Goal: Find specific page/section: Find specific page/section

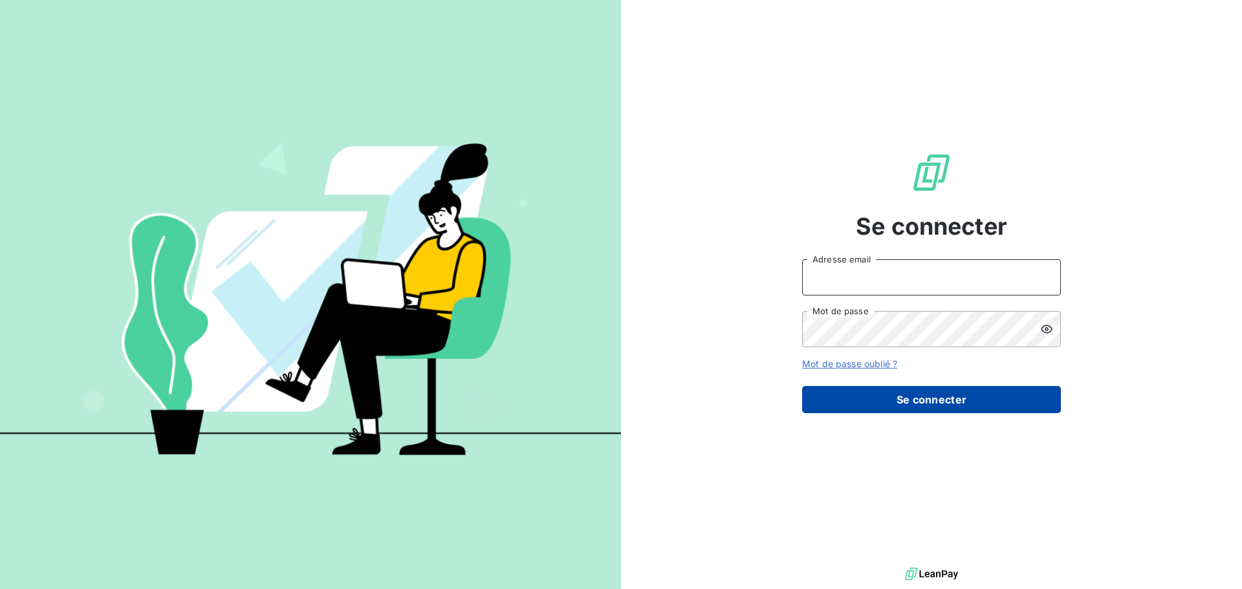
type input "[EMAIL_ADDRESS][DOMAIN_NAME]"
click at [905, 400] on button "Se connecter" at bounding box center [931, 399] width 259 height 27
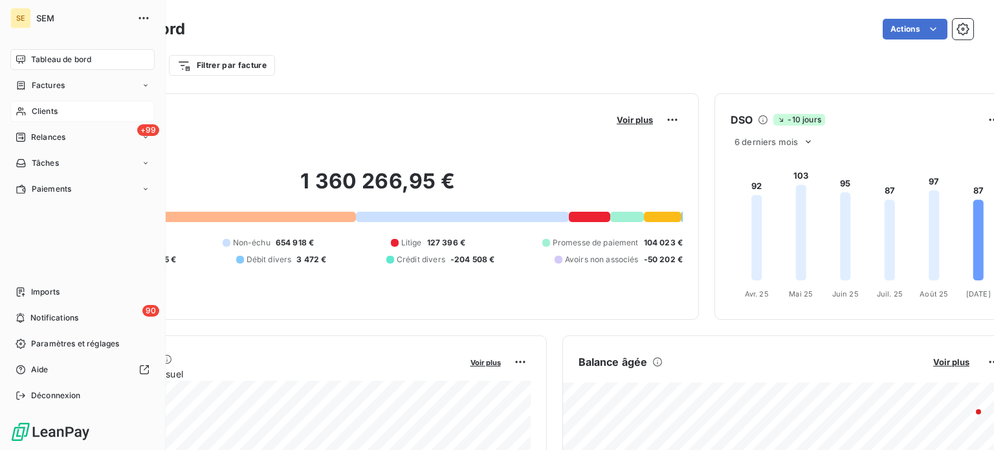
click at [28, 115] on div "Clients" at bounding box center [82, 111] width 144 height 21
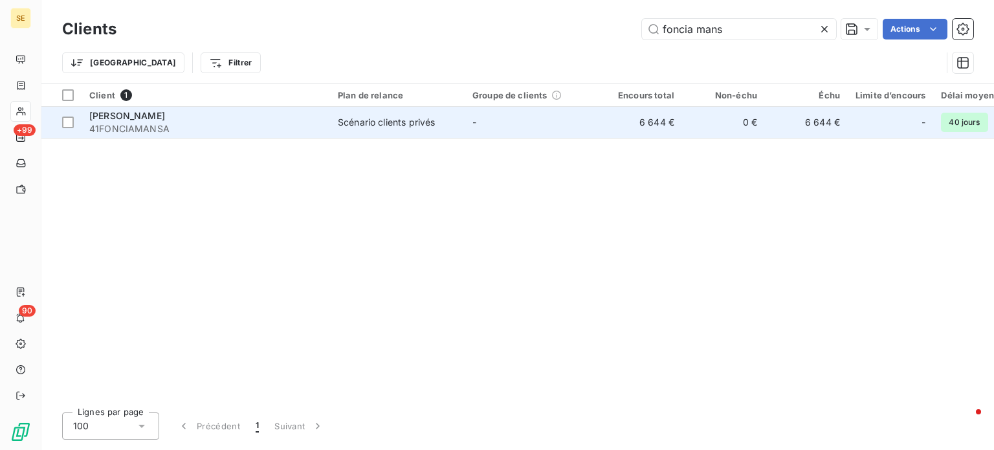
type input "foncia mans"
click at [300, 116] on div "[PERSON_NAME]" at bounding box center [205, 115] width 233 height 13
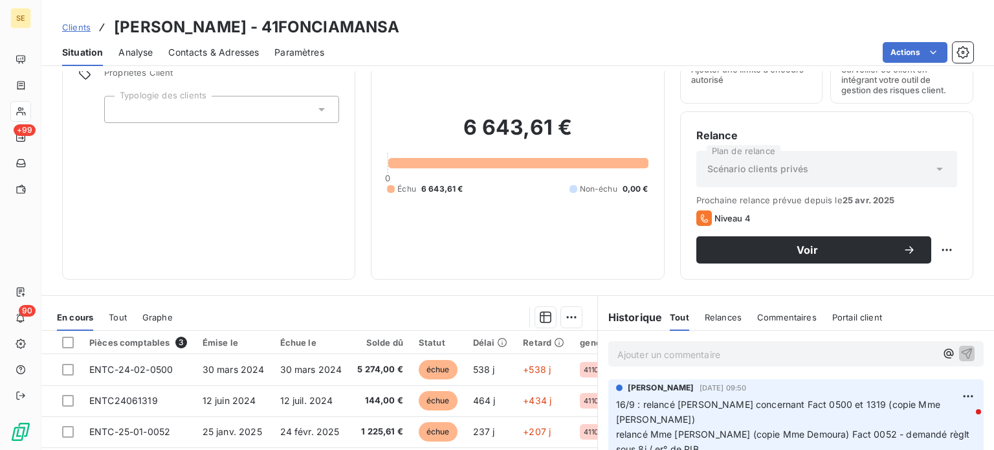
scroll to position [233, 0]
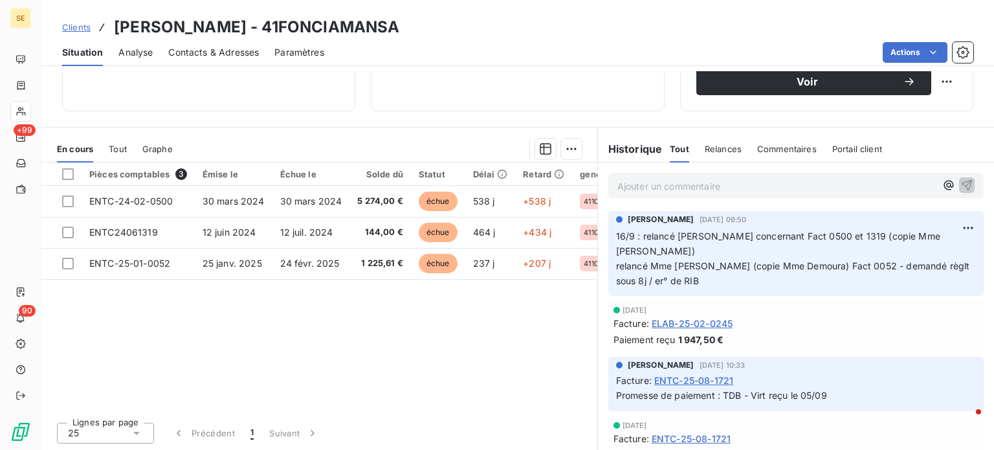
click at [799, 184] on p "Ajouter un commentaire ﻿" at bounding box center [776, 186] width 318 height 16
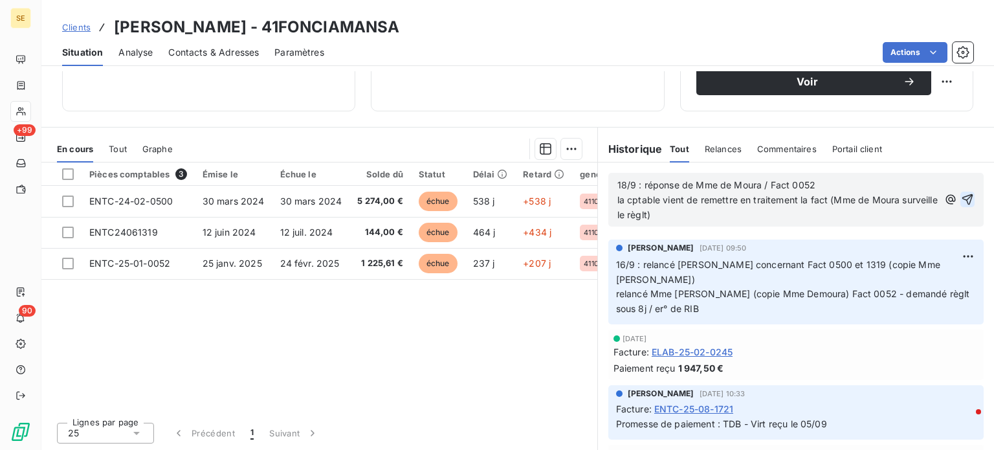
click at [962, 196] on icon "button" at bounding box center [967, 199] width 11 height 11
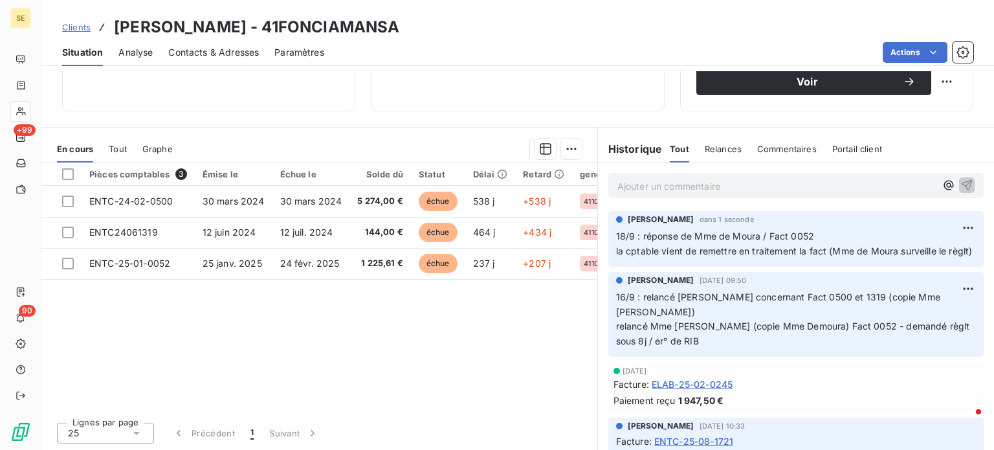
click at [77, 25] on span "Clients" at bounding box center [76, 27] width 28 height 10
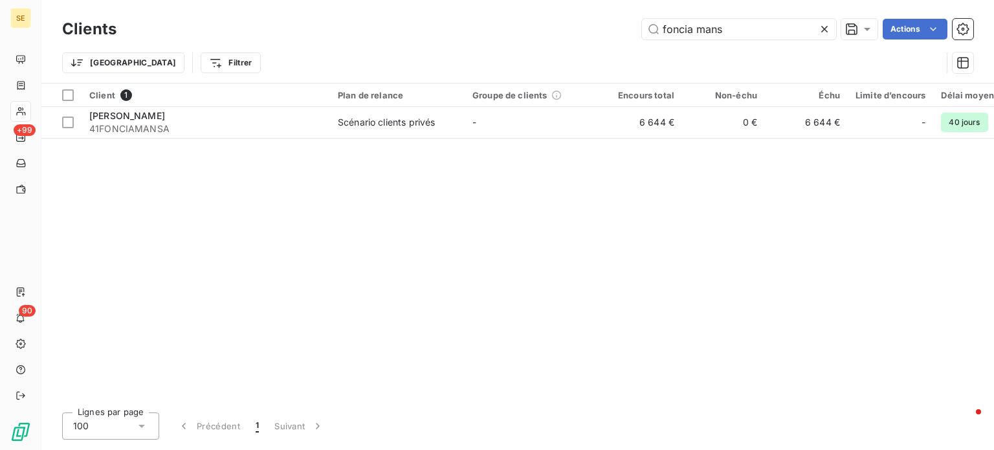
drag, startPoint x: 756, startPoint y: 27, endPoint x: 425, endPoint y: 36, distance: 330.7
click at [427, 37] on div "foncia mans Actions" at bounding box center [552, 29] width 841 height 21
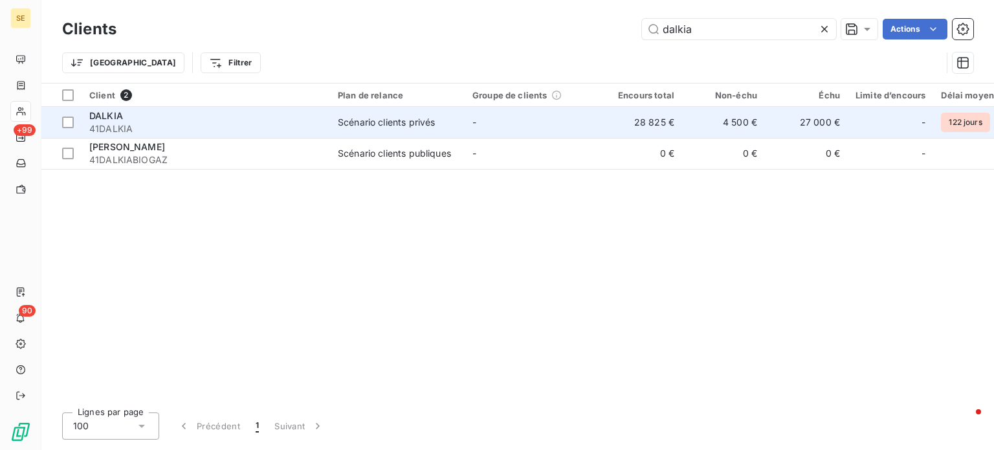
type input "dalkia"
click at [327, 126] on td "DALKIA 41DALKIA" at bounding box center [206, 122] width 248 height 31
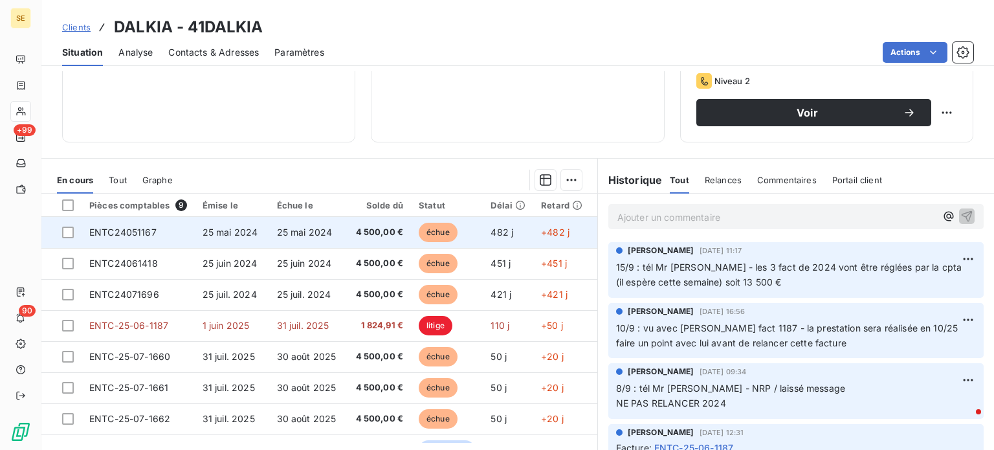
scroll to position [233, 0]
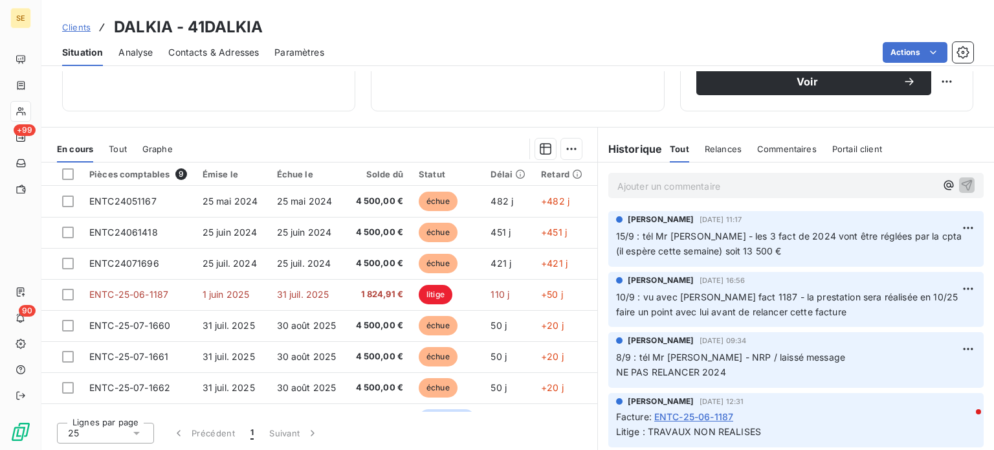
click at [82, 24] on span "Clients" at bounding box center [76, 27] width 28 height 10
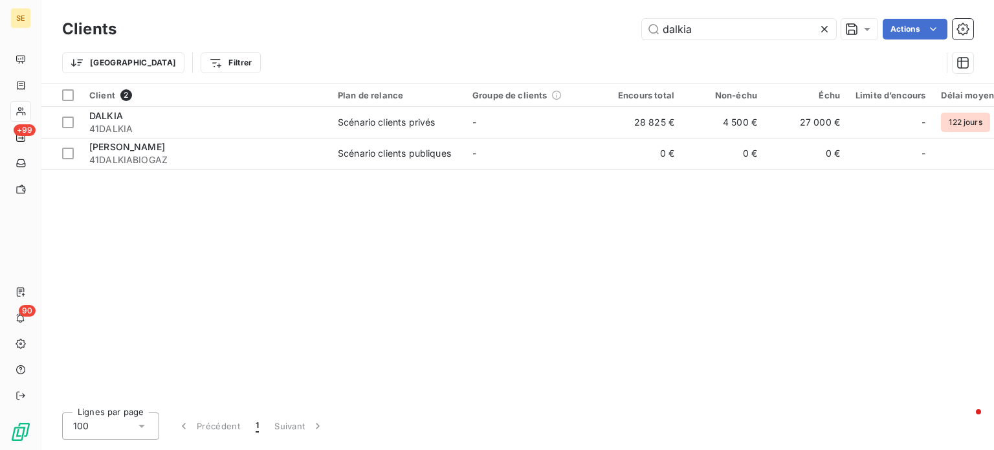
drag, startPoint x: 708, startPoint y: 22, endPoint x: 593, endPoint y: 31, distance: 115.5
click at [593, 30] on div "dalkia Actions" at bounding box center [552, 29] width 841 height 21
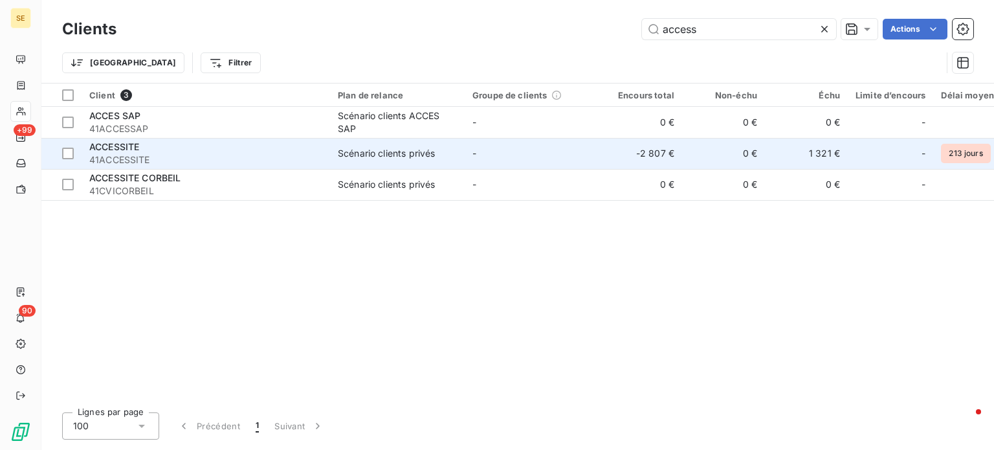
type input "access"
click at [328, 157] on td "ACCESSITE 41ACCESSITE" at bounding box center [206, 153] width 248 height 31
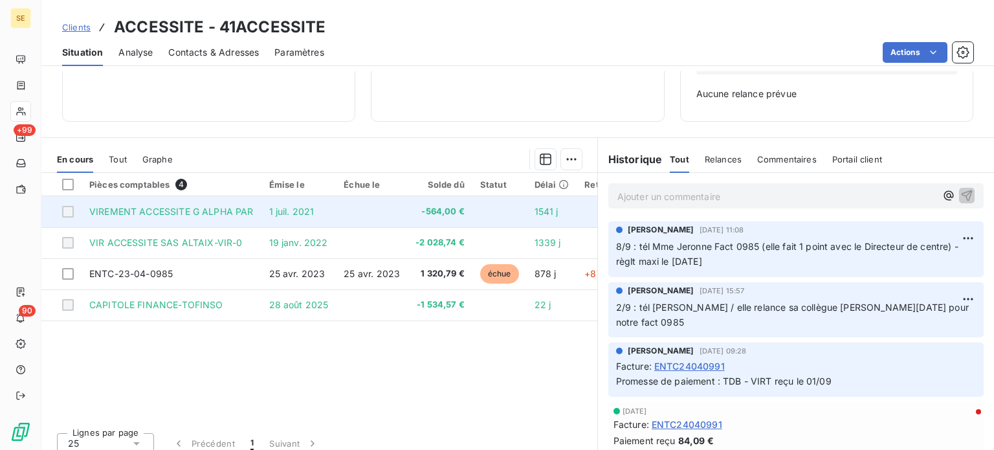
scroll to position [187, 0]
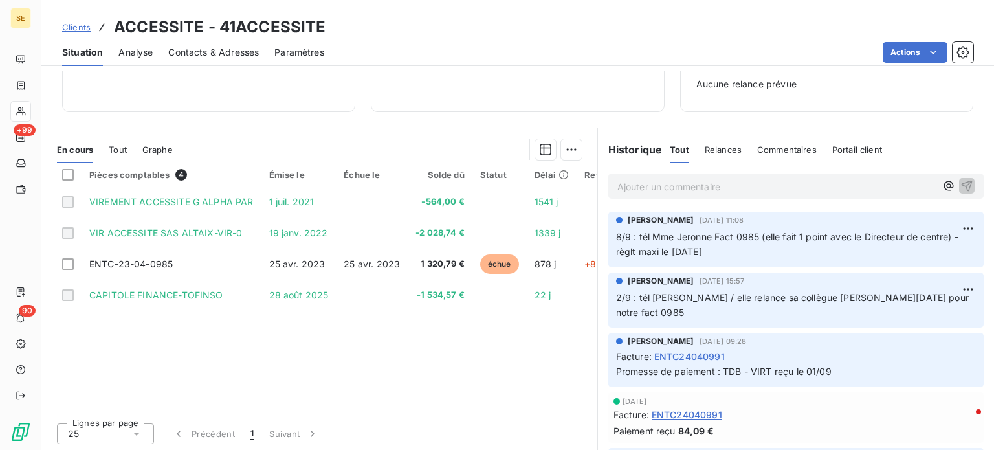
click at [79, 25] on span "Clients" at bounding box center [76, 27] width 28 height 10
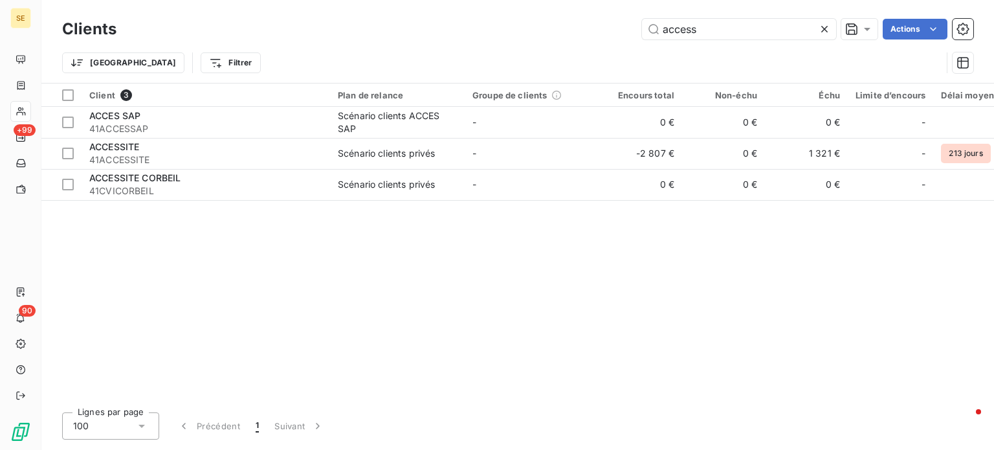
drag, startPoint x: 697, startPoint y: 27, endPoint x: 517, endPoint y: 27, distance: 179.8
click at [517, 27] on div "access Actions" at bounding box center [552, 29] width 841 height 21
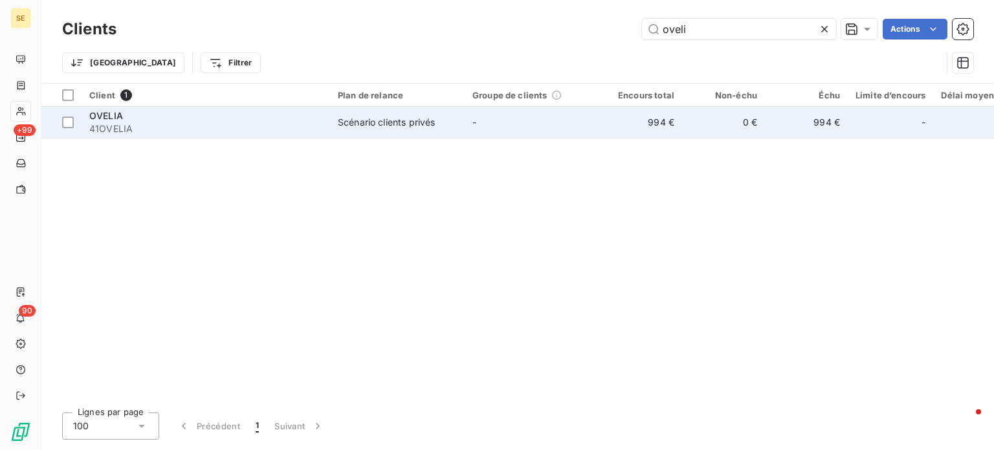
type input "oveli"
click at [329, 120] on td "OVELIA 41OVELIA" at bounding box center [206, 122] width 248 height 31
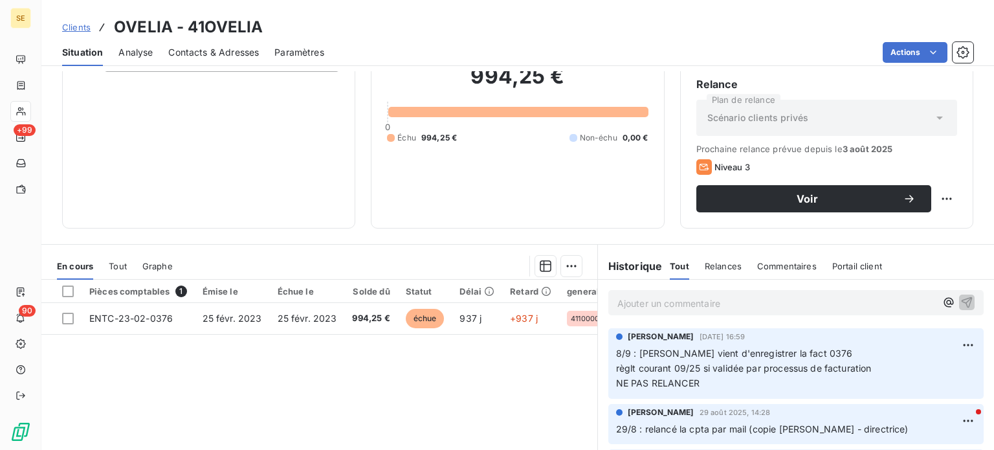
scroll to position [194, 0]
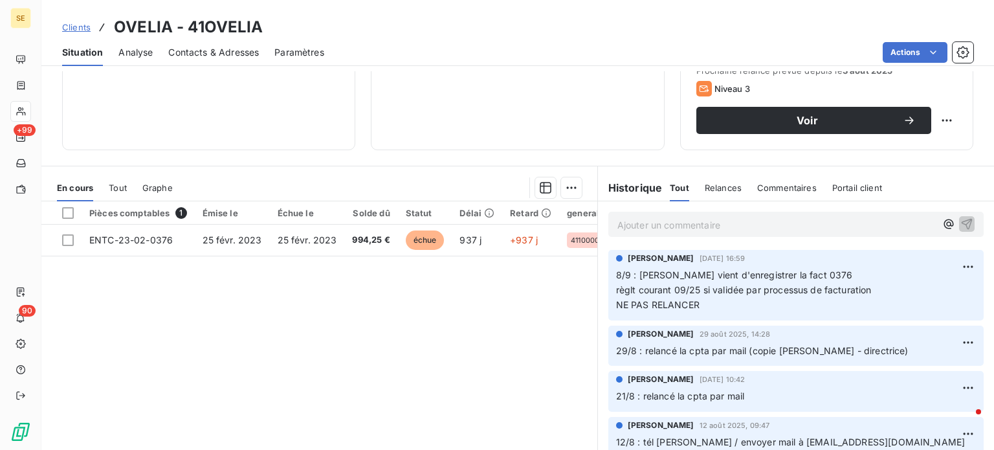
click at [76, 28] on span "Clients" at bounding box center [76, 27] width 28 height 10
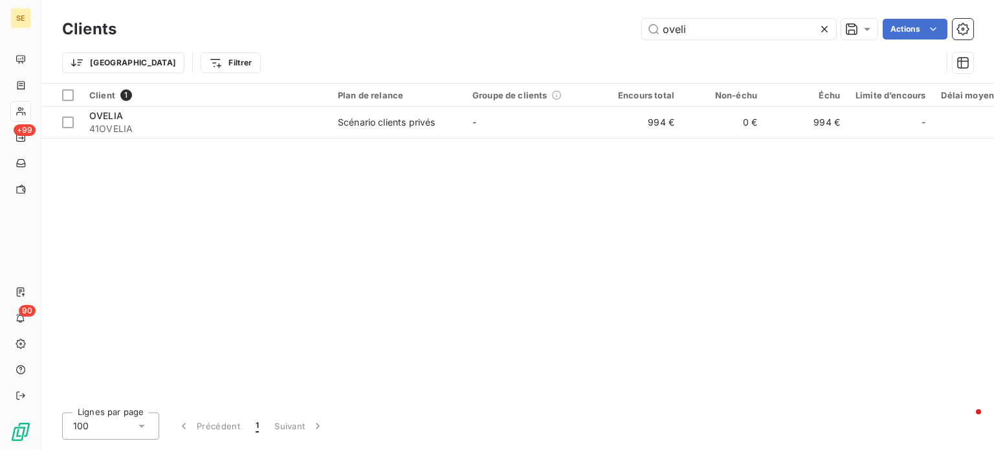
drag, startPoint x: 752, startPoint y: 23, endPoint x: 508, endPoint y: 26, distance: 243.9
click at [508, 26] on div "oveli Actions" at bounding box center [552, 29] width 841 height 21
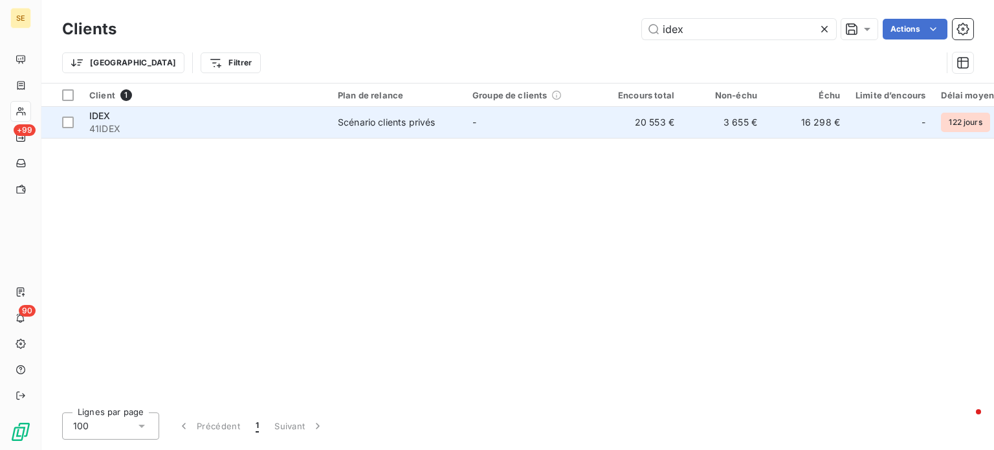
type input "idex"
click at [169, 121] on div "IDEX" at bounding box center [205, 115] width 233 height 13
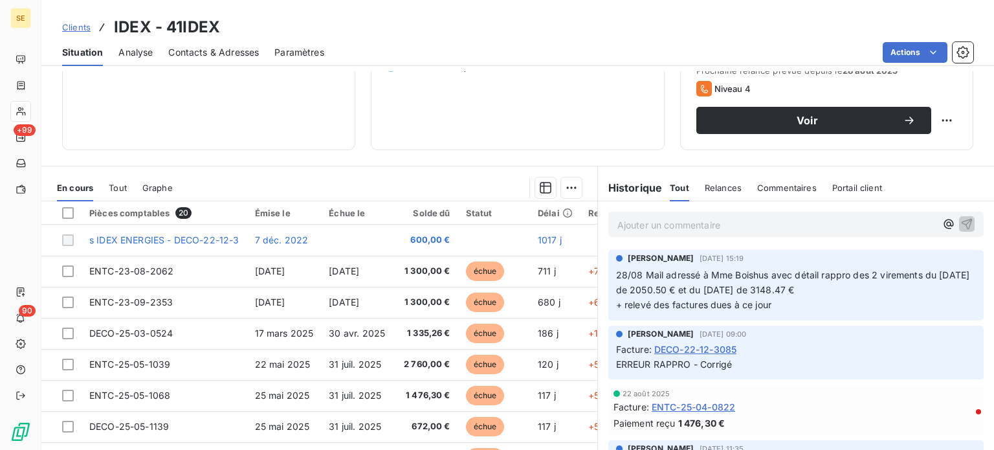
scroll to position [233, 0]
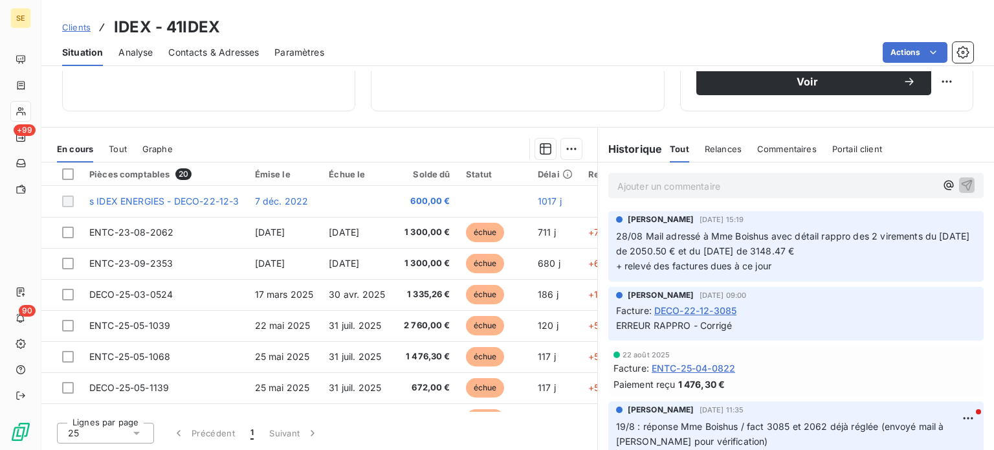
click at [193, 54] on span "Contacts & Adresses" at bounding box center [213, 52] width 91 height 13
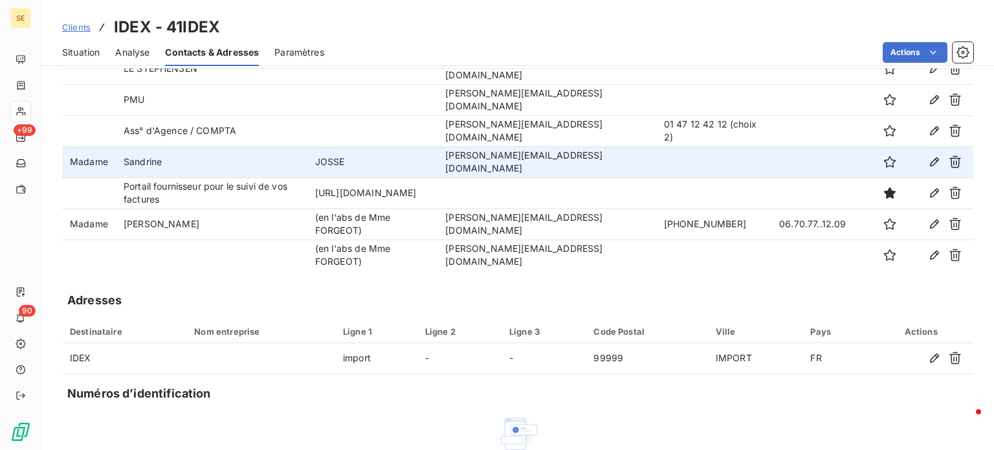
scroll to position [129, 0]
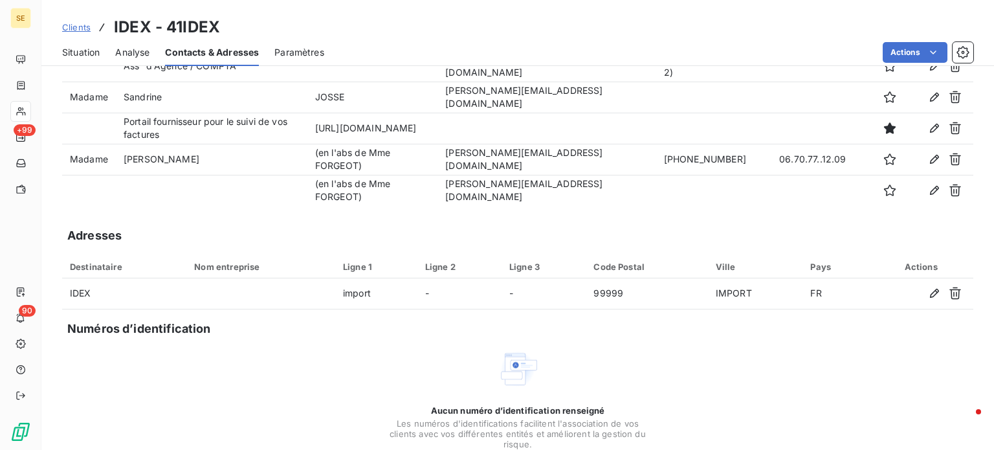
drag, startPoint x: 342, startPoint y: 343, endPoint x: 344, endPoint y: 331, distance: 12.6
click at [342, 343] on div "Contacts Ajouter un contact Civilité Prénom Nom Adresse email Téléphone fixe Té…" at bounding box center [517, 224] width 952 height 564
click at [80, 27] on span "Clients" at bounding box center [76, 27] width 28 height 10
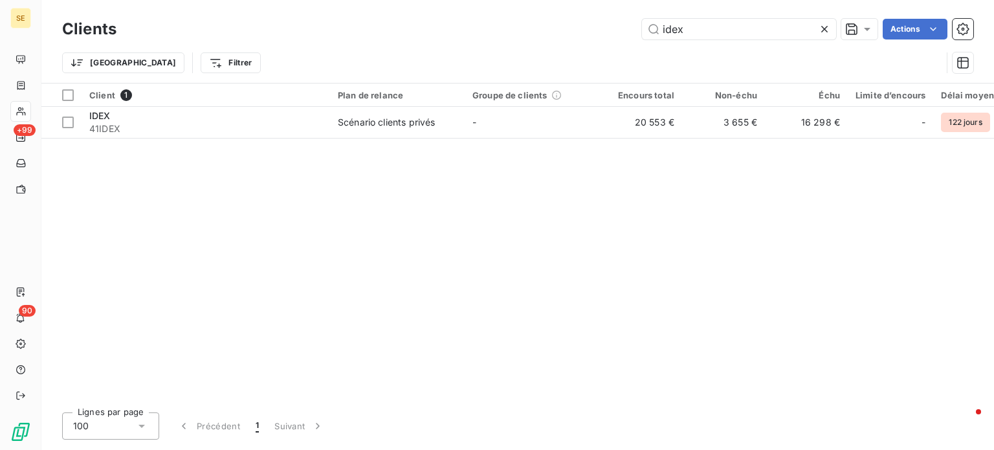
drag, startPoint x: 722, startPoint y: 33, endPoint x: 435, endPoint y: 28, distance: 287.3
click at [435, 28] on div "idex Actions" at bounding box center [552, 29] width 841 height 21
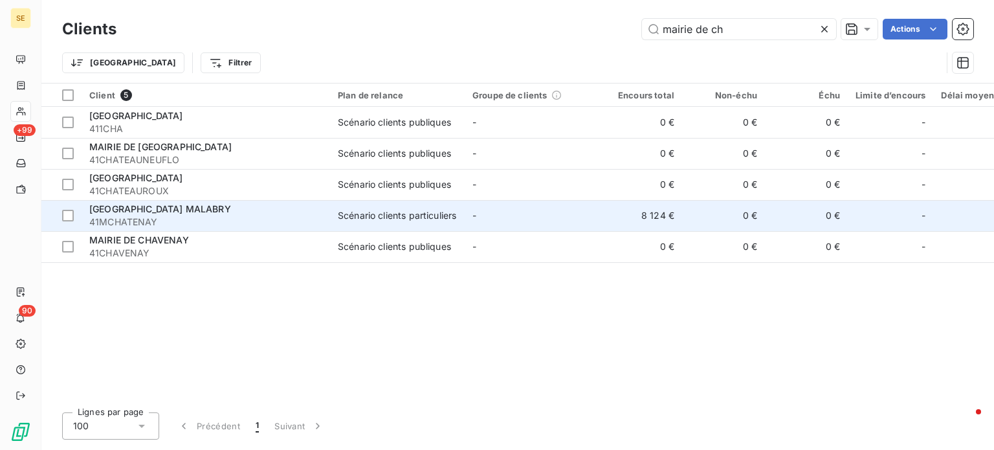
type input "mairie de ch"
click at [182, 219] on span "41MCHATENAY" at bounding box center [205, 221] width 233 height 13
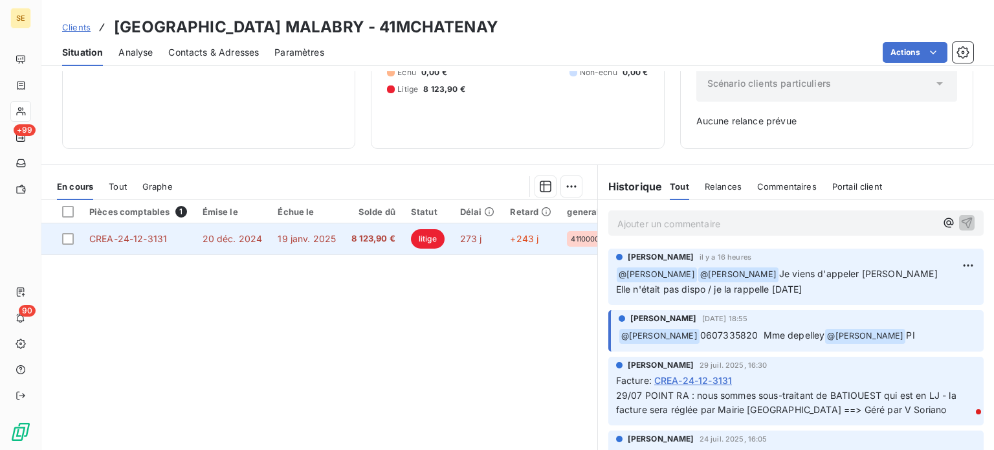
scroll to position [187, 0]
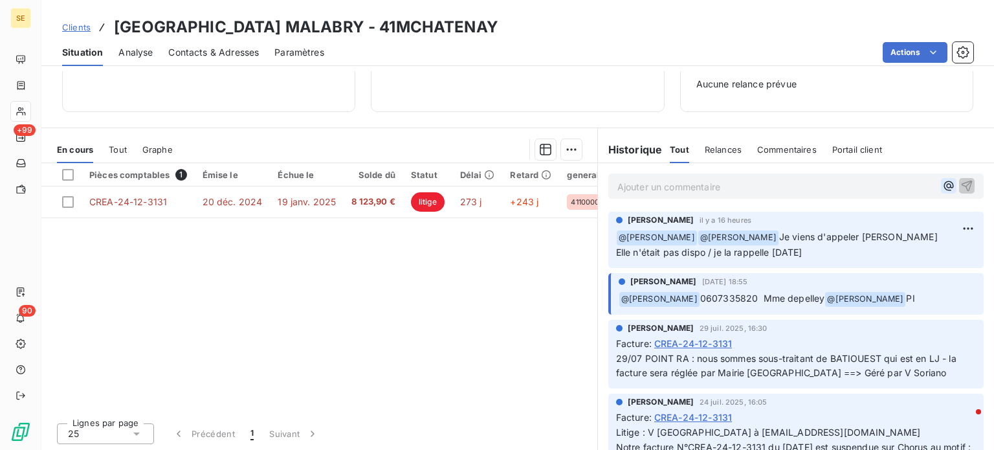
click at [942, 188] on icon "button" at bounding box center [948, 185] width 13 height 13
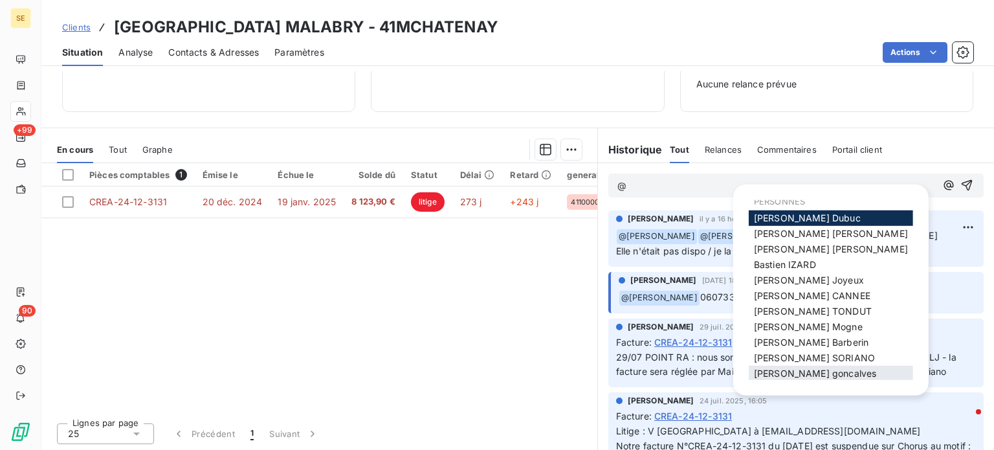
scroll to position [14, 0]
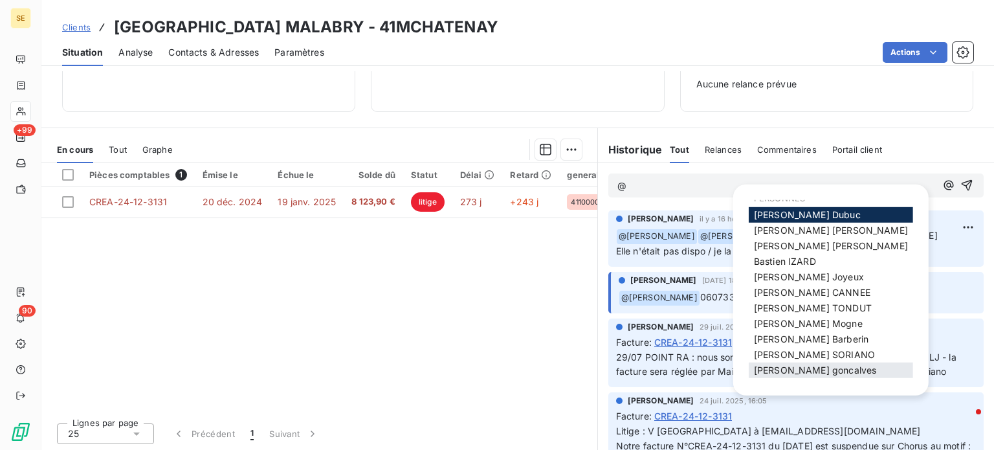
click at [789, 367] on span "[PERSON_NAME]" at bounding box center [815, 369] width 122 height 11
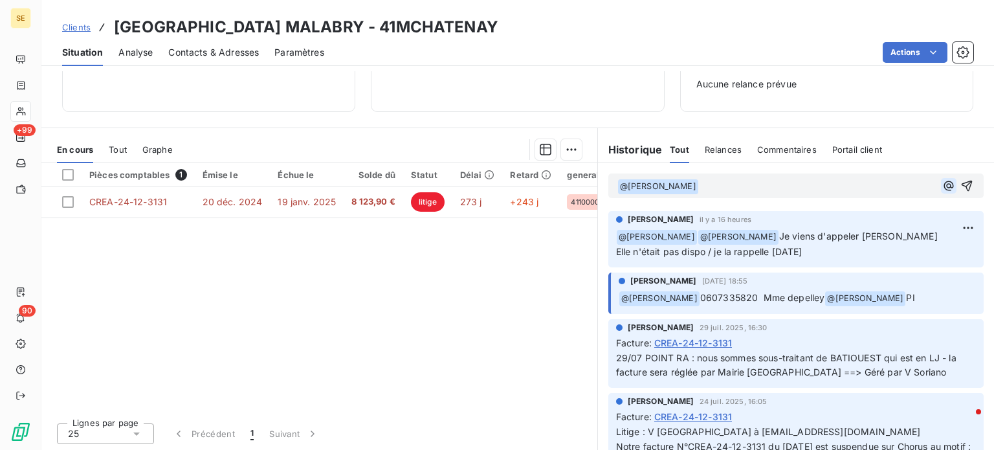
click at [942, 181] on icon "button" at bounding box center [948, 185] width 13 height 13
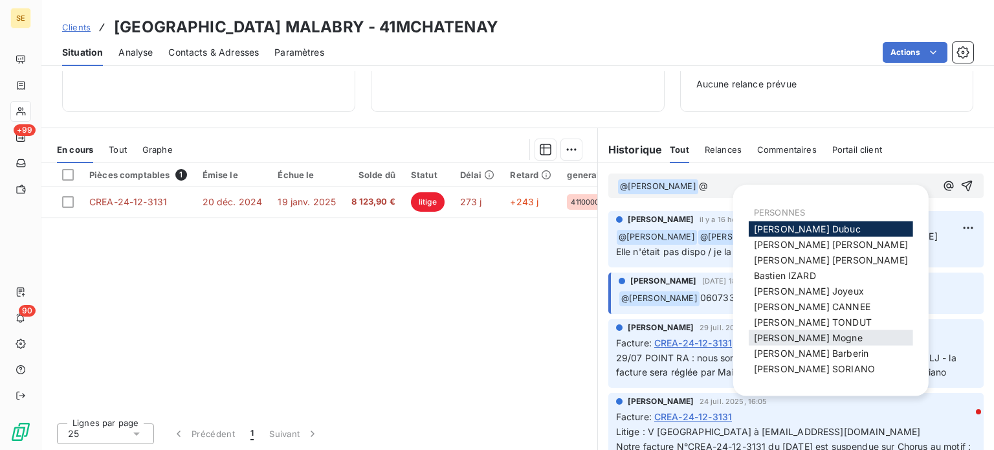
click at [787, 334] on span "[PERSON_NAME]" at bounding box center [808, 337] width 109 height 11
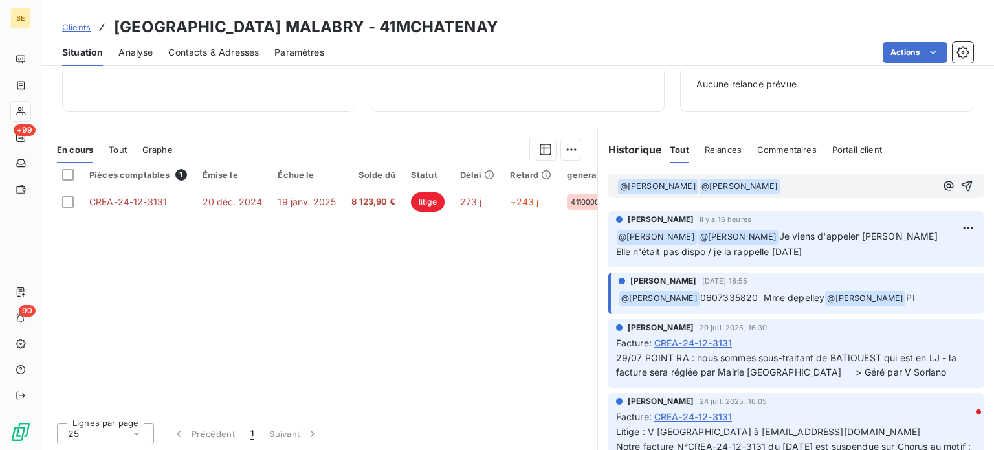
click at [778, 185] on p "﻿ @ [PERSON_NAME] ﻿ ﻿ @ [PERSON_NAME] ﻿ ﻿" at bounding box center [776, 187] width 318 height 16
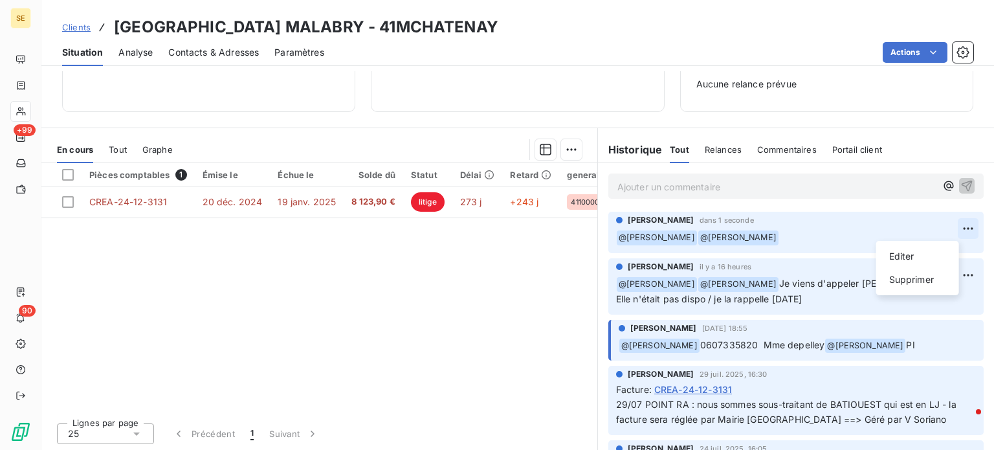
click at [947, 230] on html "SE +99 90 Clients MAIRIE DE CHATENAY MALABRY - 41MCHATENAY Situation Analyse Co…" at bounding box center [497, 225] width 994 height 450
click at [936, 279] on div "Supprimer" at bounding box center [917, 279] width 72 height 21
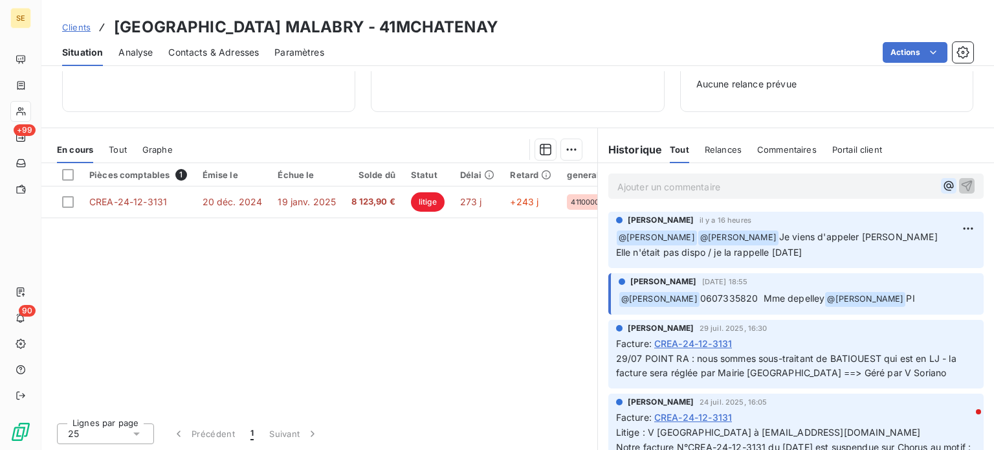
click at [942, 183] on icon "button" at bounding box center [948, 185] width 13 height 13
click at [942, 182] on icon "button" at bounding box center [948, 185] width 13 height 13
click at [942, 179] on icon "button" at bounding box center [948, 185] width 13 height 13
click at [68, 23] on span "Clients" at bounding box center [76, 27] width 28 height 10
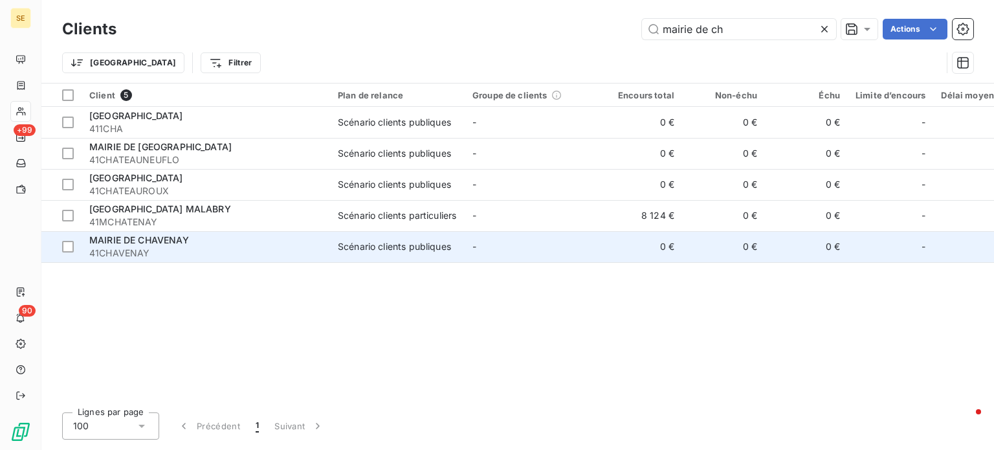
click at [256, 239] on div "MAIRIE DE CHAVENAY" at bounding box center [205, 240] width 233 height 13
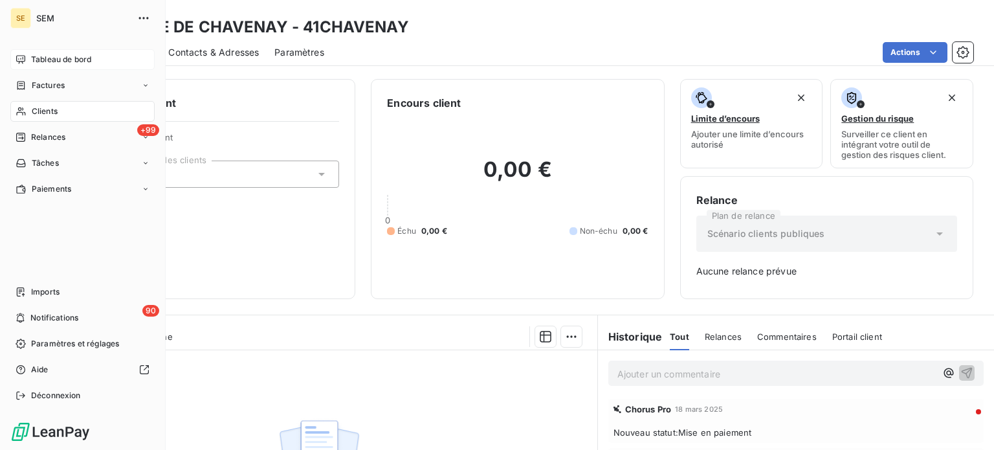
click at [57, 61] on span "Tableau de bord" at bounding box center [61, 60] width 60 height 12
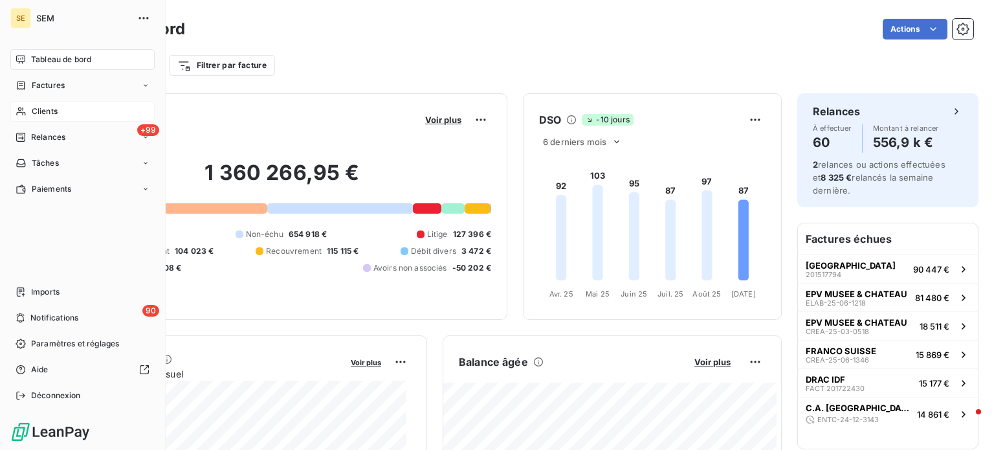
click at [32, 111] on span "Clients" at bounding box center [45, 111] width 26 height 12
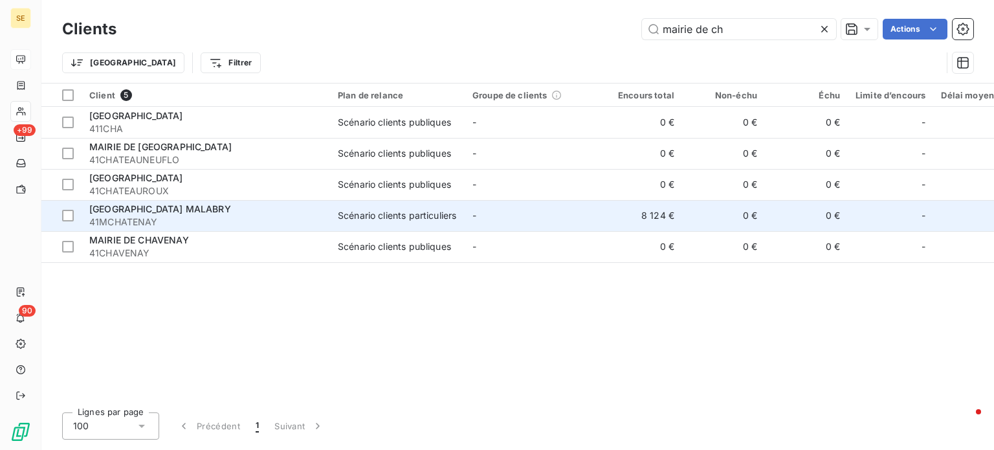
click at [202, 219] on span "41MCHATENAY" at bounding box center [205, 221] width 233 height 13
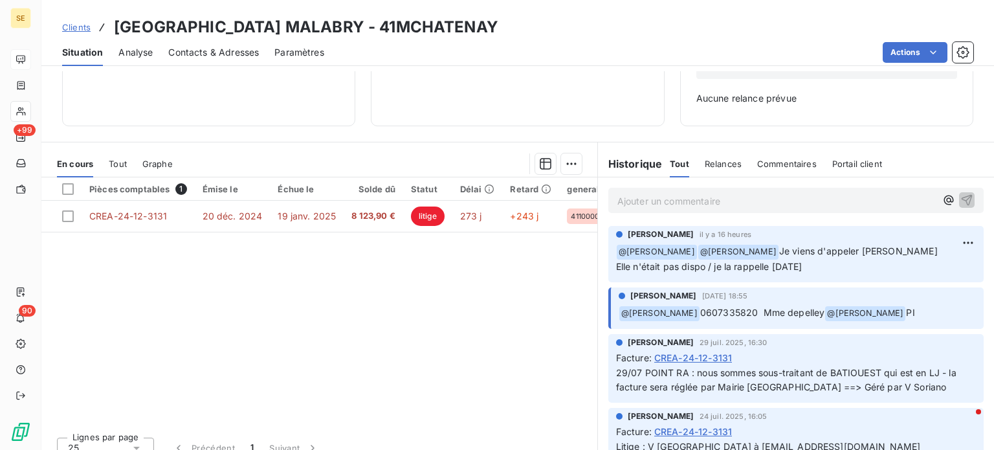
scroll to position [187, 0]
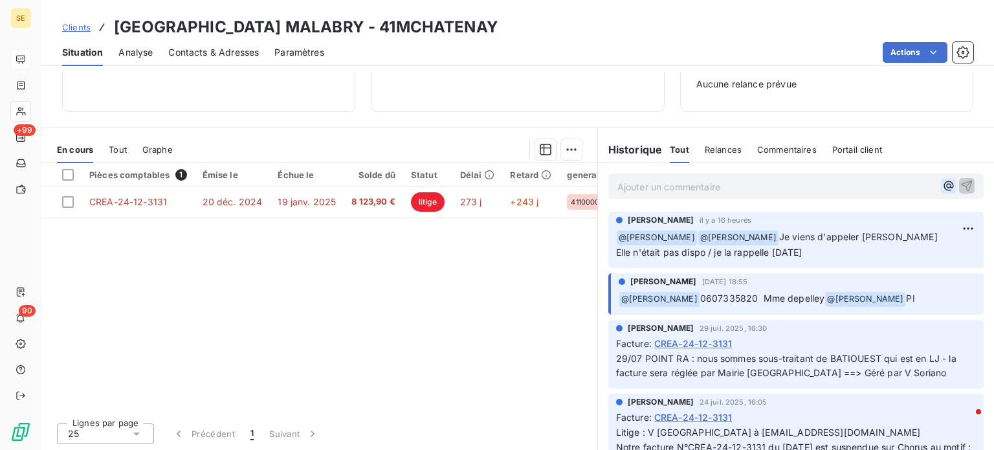
click at [942, 184] on icon "button" at bounding box center [948, 185] width 13 height 13
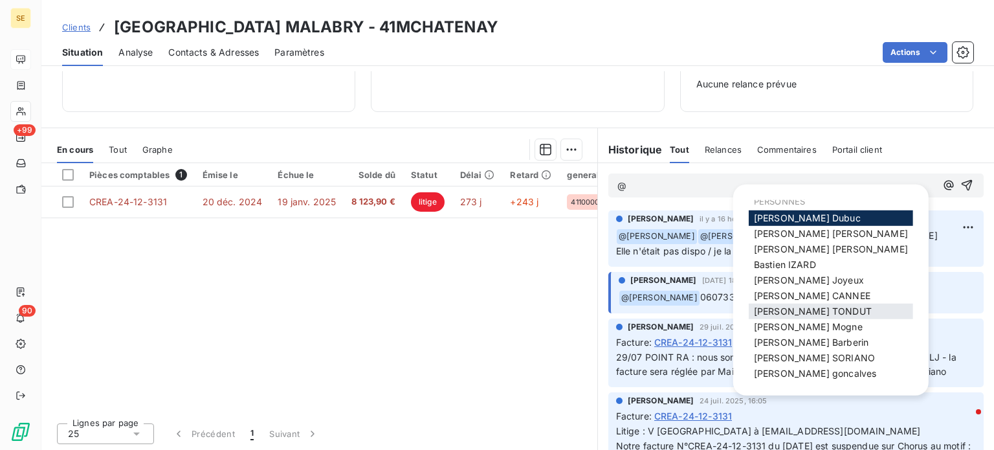
scroll to position [14, 0]
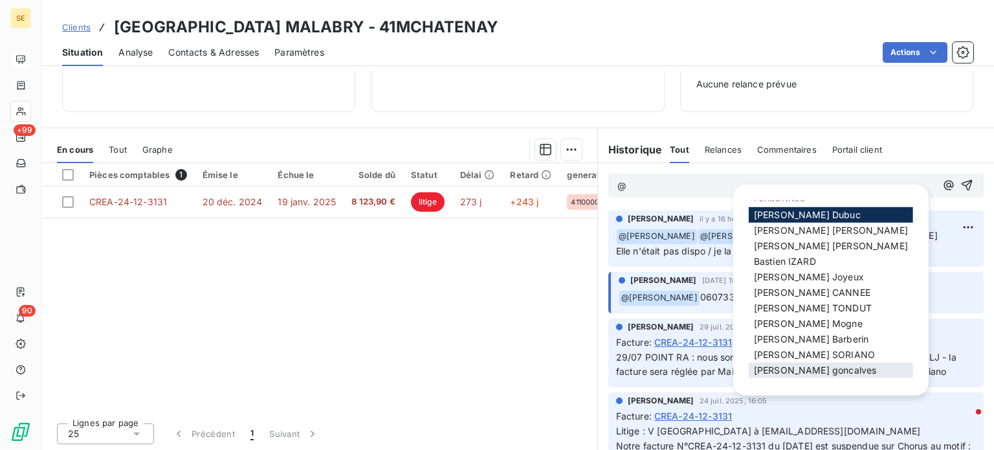
click at [772, 369] on span "[PERSON_NAME]" at bounding box center [815, 369] width 122 height 11
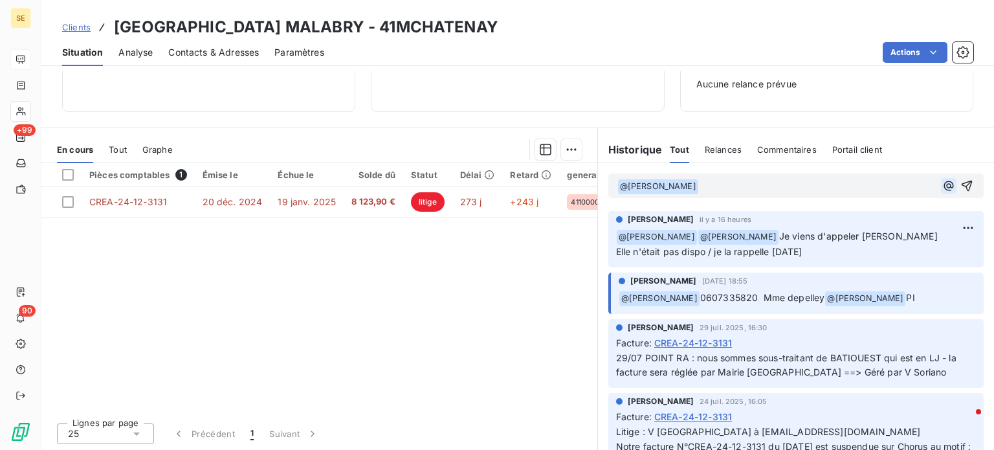
click at [942, 180] on icon "button" at bounding box center [948, 185] width 13 height 13
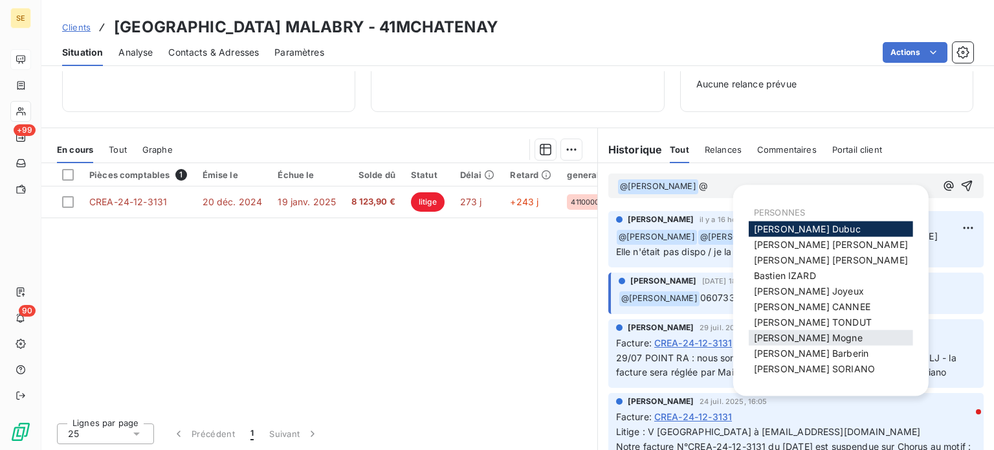
click at [779, 337] on span "[PERSON_NAME]" at bounding box center [808, 337] width 109 height 11
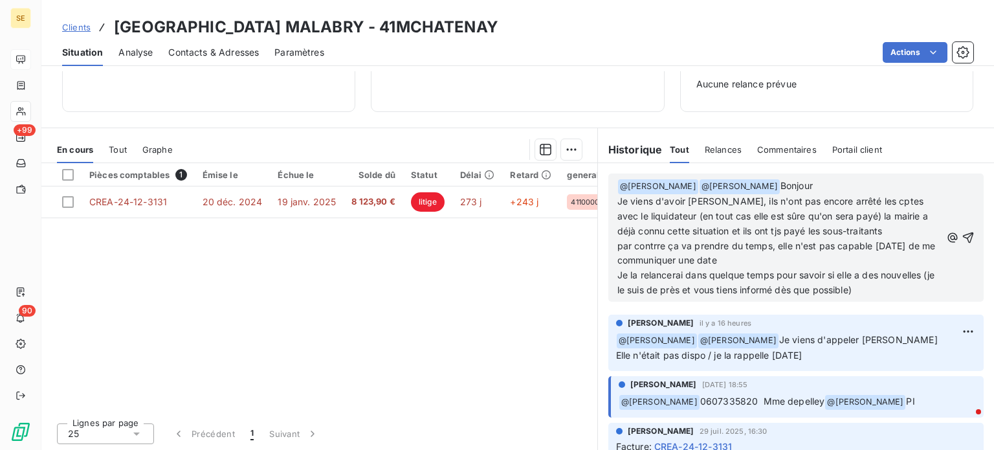
click at [617, 258] on span "Bonjour Je viens d'avoir [PERSON_NAME], ils n'ont pas encore arrêté les cptes a…" at bounding box center [777, 237] width 321 height 115
click at [961, 242] on icon "button" at bounding box center [967, 237] width 13 height 13
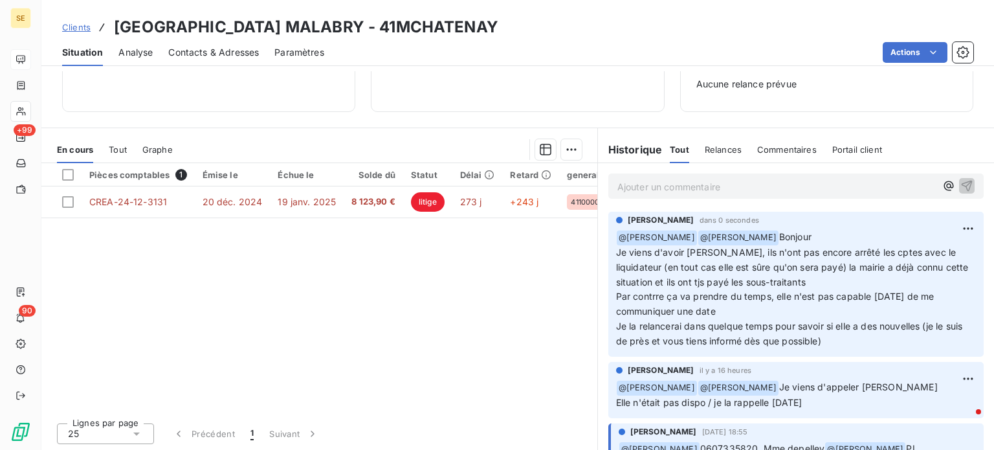
click at [76, 28] on span "Clients" at bounding box center [76, 27] width 28 height 10
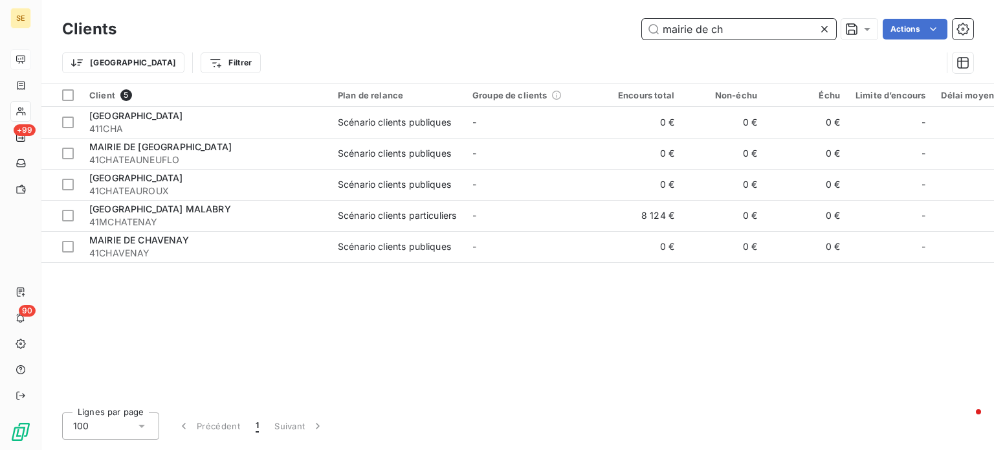
drag, startPoint x: 746, startPoint y: 35, endPoint x: 651, endPoint y: 40, distance: 95.9
click at [653, 36] on input "mairie de ch" at bounding box center [739, 29] width 194 height 21
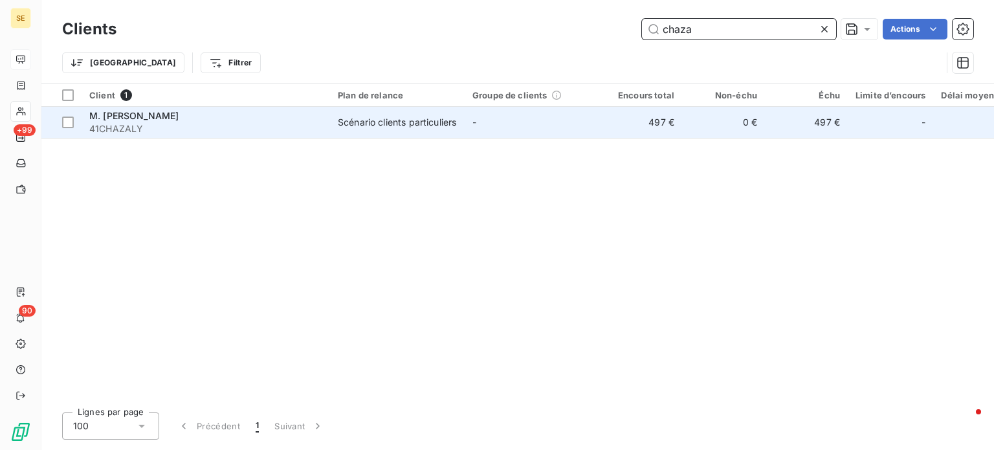
type input "chaza"
click at [372, 116] on div "Scénario clients particuliers" at bounding box center [397, 122] width 118 height 13
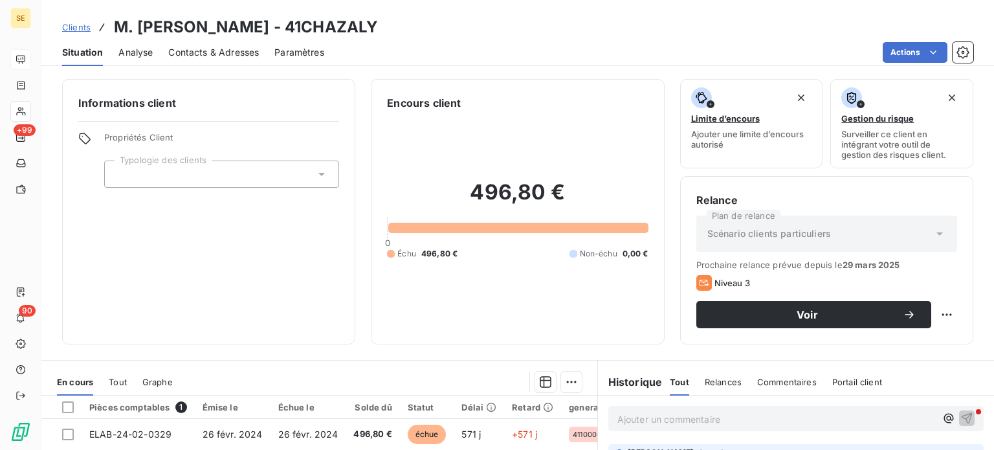
click at [117, 376] on span "Tout" at bounding box center [118, 381] width 18 height 10
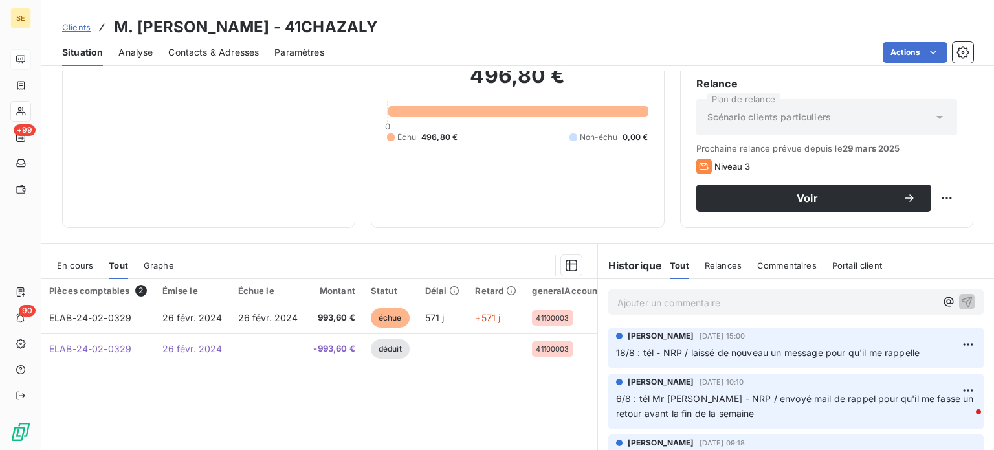
scroll to position [65, 0]
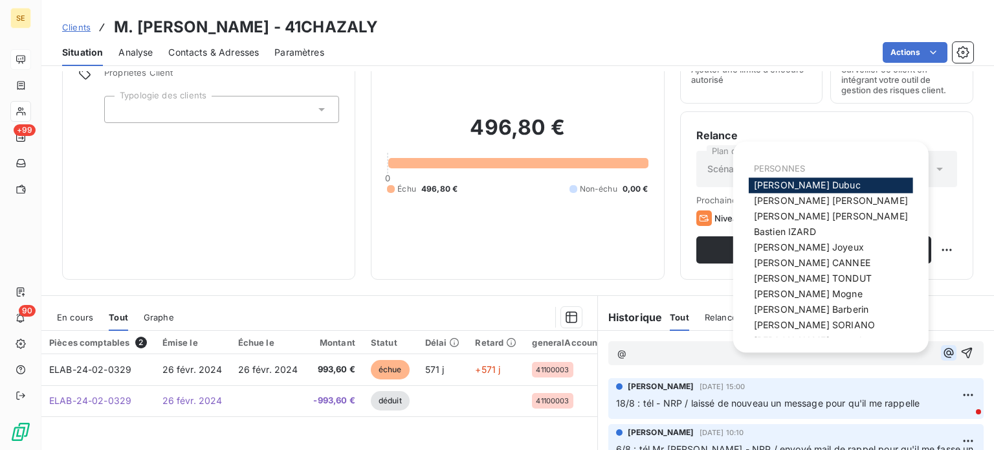
click at [942, 351] on icon "button" at bounding box center [948, 352] width 13 height 13
click at [789, 182] on span "[PERSON_NAME]" at bounding box center [807, 184] width 107 height 11
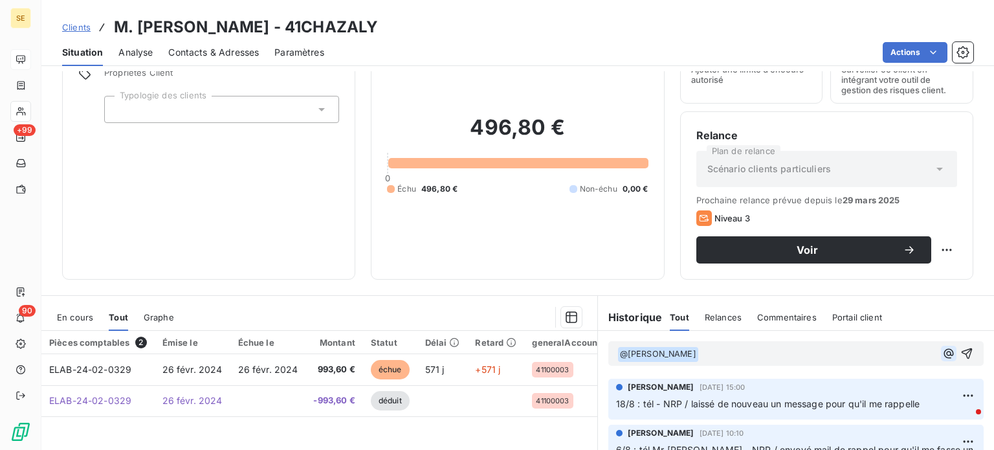
click at [943, 354] on icon "button" at bounding box center [948, 353] width 10 height 10
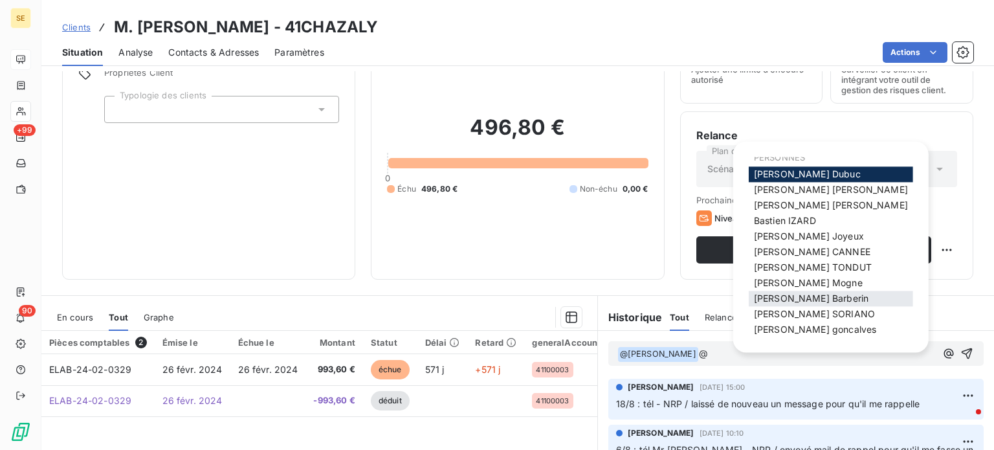
scroll to position [14, 0]
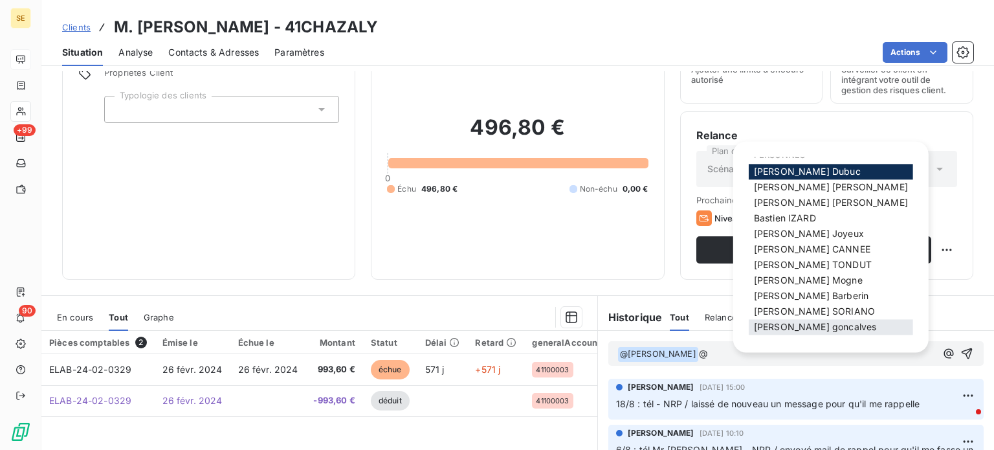
click at [777, 332] on div "[PERSON_NAME]" at bounding box center [830, 328] width 164 height 16
click at [775, 328] on span "[PERSON_NAME]" at bounding box center [815, 326] width 122 height 11
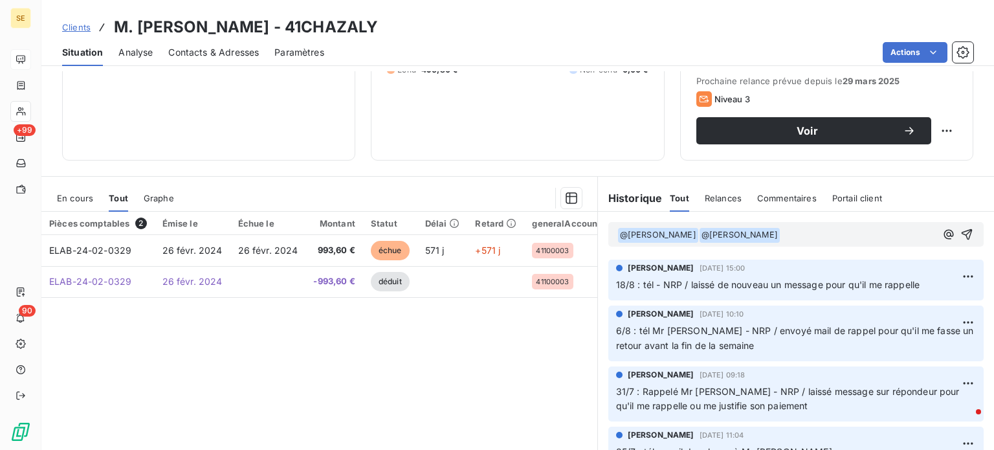
scroll to position [233, 0]
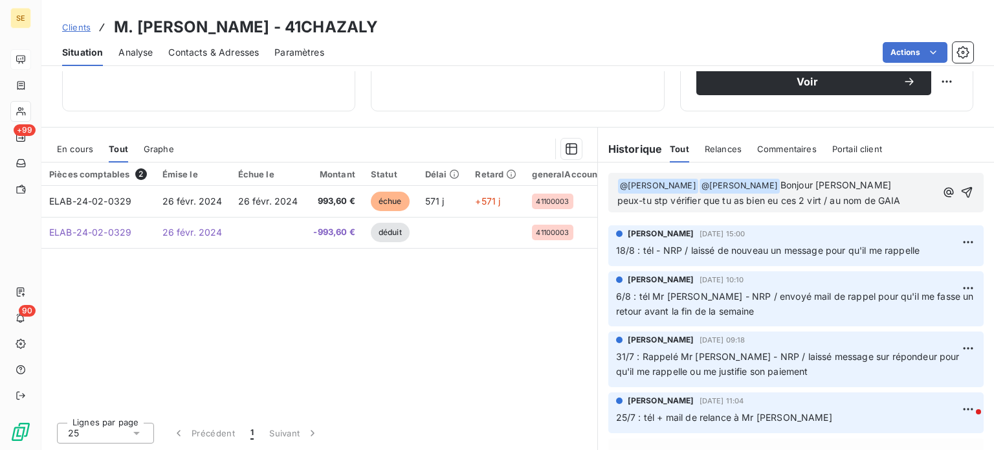
click at [855, 208] on p "﻿ @ [PERSON_NAME] ﻿ ﻿ @ [PERSON_NAME] ﻿ Bonjour [PERSON_NAME]-tu stp vérifier q…" at bounding box center [776, 193] width 318 height 30
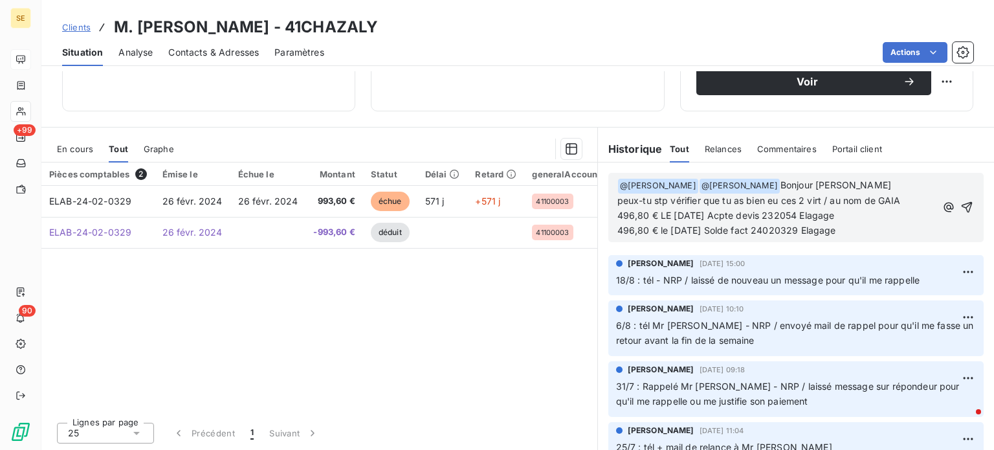
click at [662, 223] on span "Bonjour [PERSON_NAME] peux-tu stp vérifier que tu as bien eu ces 2 virt / au no…" at bounding box center [758, 207] width 283 height 56
click at [840, 238] on p "﻿ @ [PERSON_NAME] ﻿ ﻿ @ [PERSON_NAME] ﻿ Bonjour [PERSON_NAME] peux-tu stp vérif…" at bounding box center [776, 208] width 318 height 60
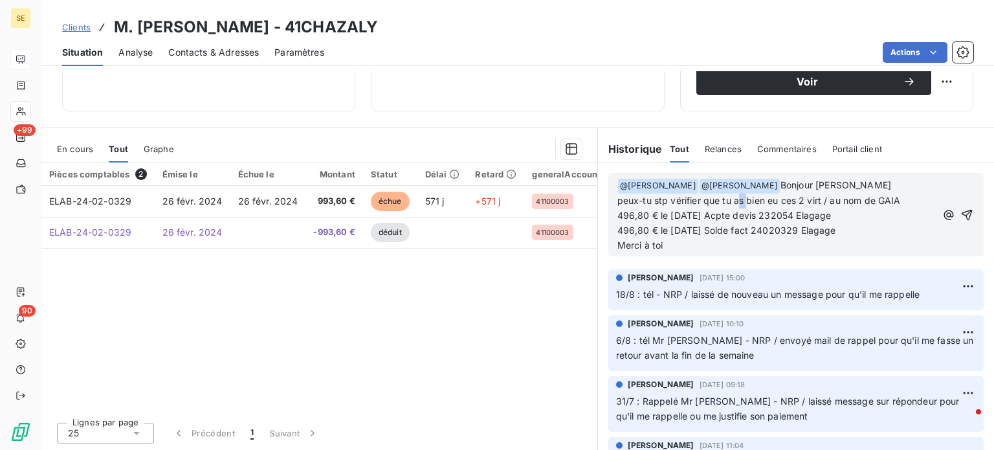
drag, startPoint x: 763, startPoint y: 213, endPoint x: 770, endPoint y: 216, distance: 7.8
click at [770, 216] on span "Bonjour [PERSON_NAME] peux-tu stp vérifier que tu as bien eu ces 2 virt / au no…" at bounding box center [758, 214] width 283 height 71
click at [835, 252] on p "﻿ @ [PERSON_NAME] ﻿ ﻿ @ [PERSON_NAME] ﻿ Bonjour [PERSON_NAME] peux-tu stp vérif…" at bounding box center [776, 215] width 318 height 74
click at [960, 219] on icon "button" at bounding box center [966, 214] width 13 height 13
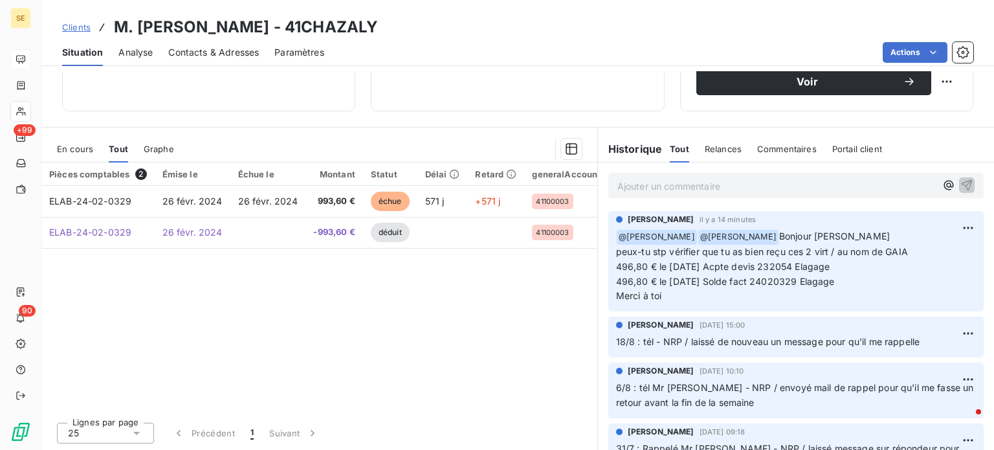
click at [66, 29] on span "Clients" at bounding box center [76, 27] width 28 height 10
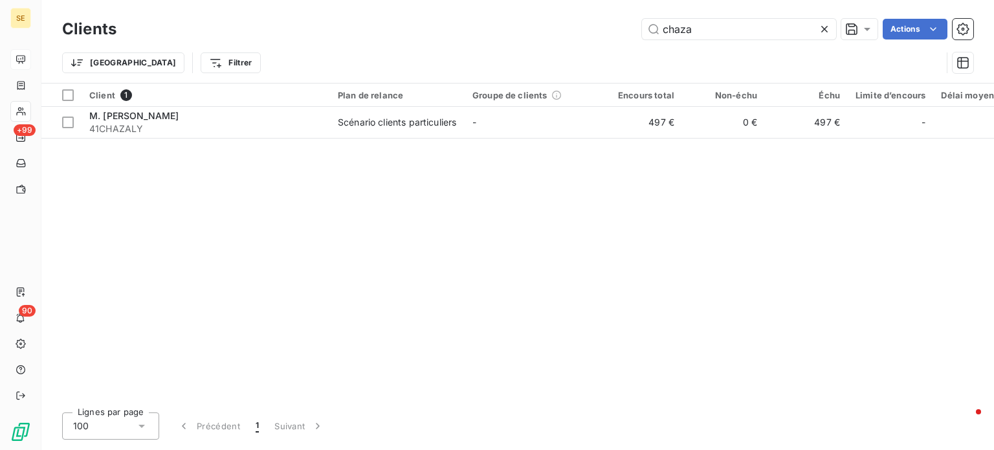
drag, startPoint x: 707, startPoint y: 28, endPoint x: 520, endPoint y: 32, distance: 187.0
click at [520, 32] on div "chaza Actions" at bounding box center [552, 29] width 841 height 21
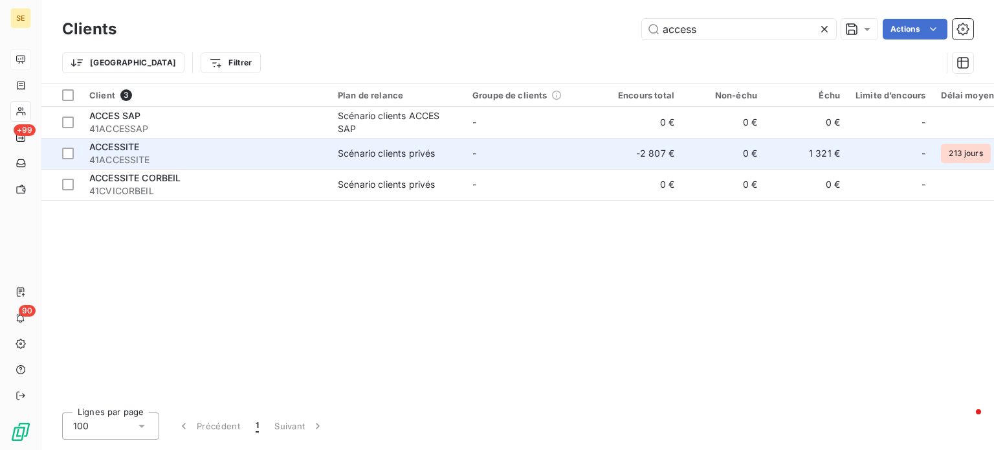
type input "access"
click at [223, 145] on div "ACCESSITE" at bounding box center [205, 146] width 233 height 13
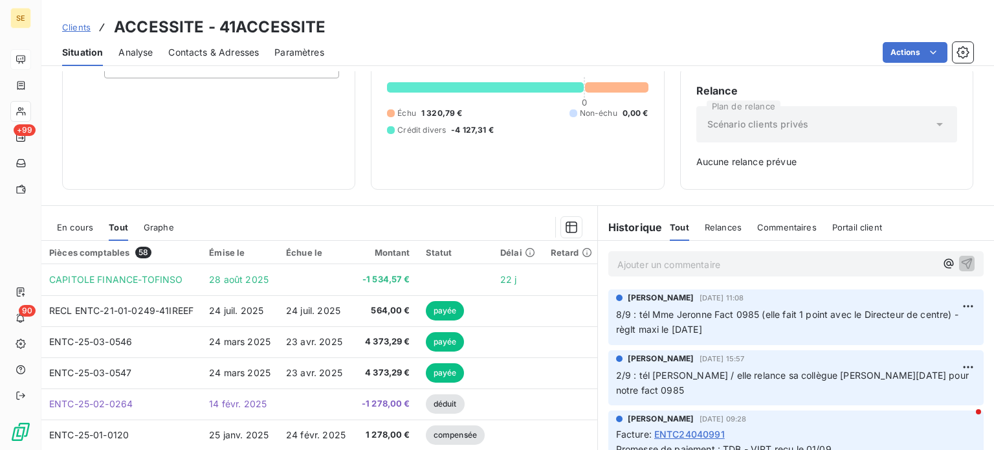
scroll to position [58, 0]
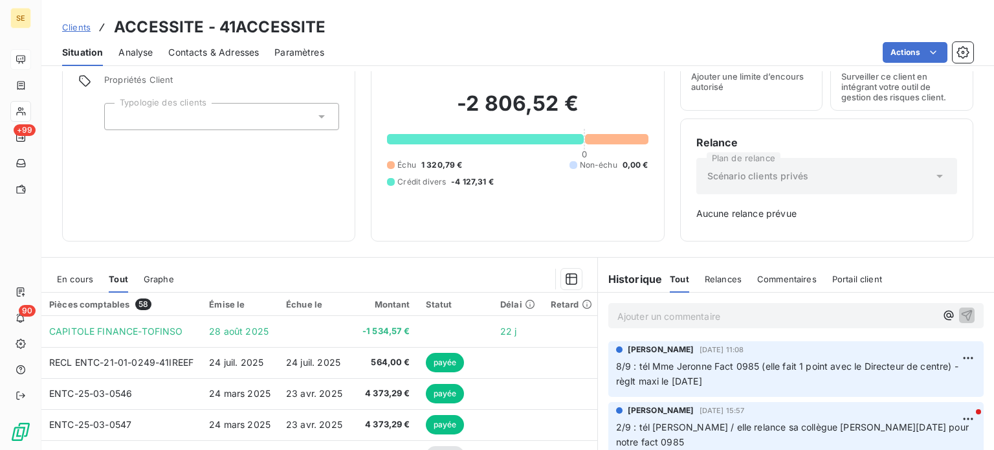
click at [72, 276] on span "En cours" at bounding box center [75, 279] width 36 height 10
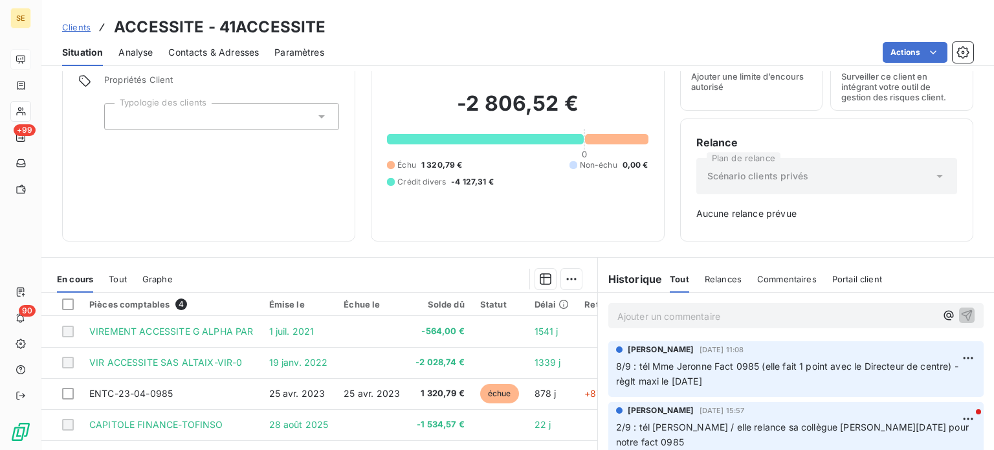
scroll to position [187, 0]
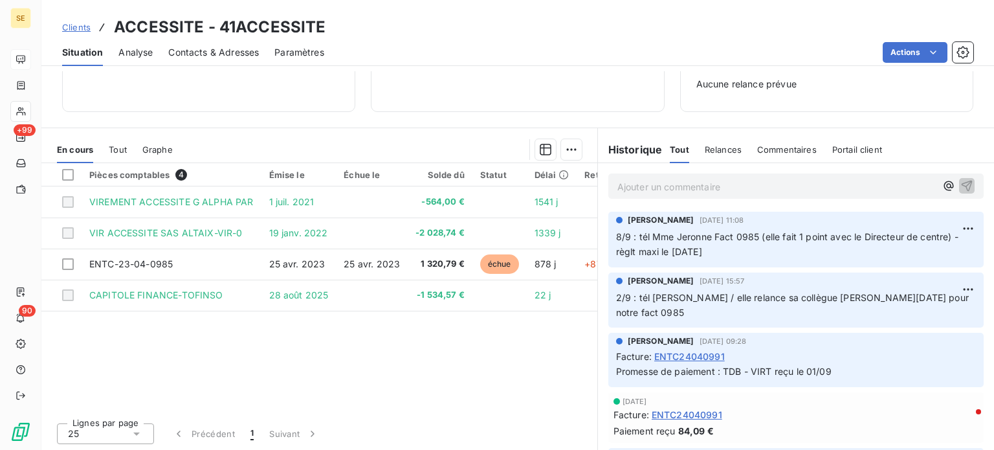
click at [67, 25] on span "Clients" at bounding box center [76, 27] width 28 height 10
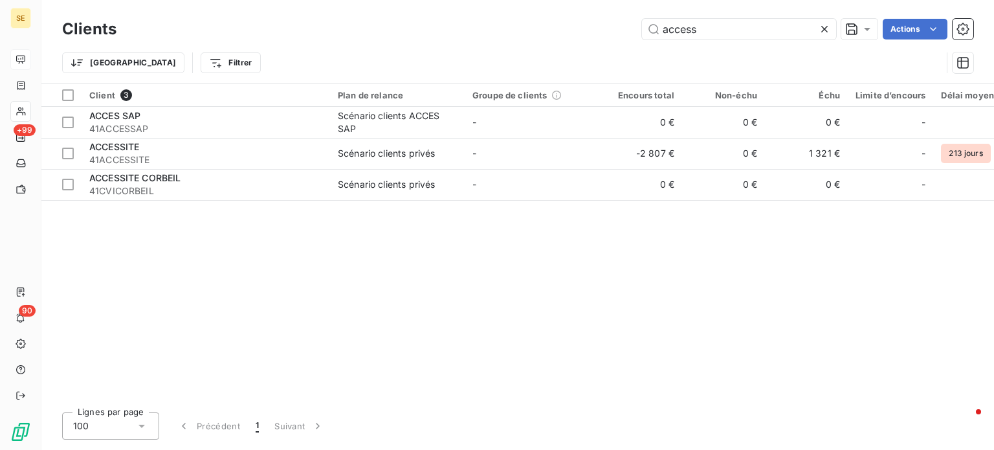
drag, startPoint x: 706, startPoint y: 25, endPoint x: 510, endPoint y: 43, distance: 196.8
click at [512, 43] on div "Clients access Actions Trier Filtrer" at bounding box center [517, 49] width 911 height 67
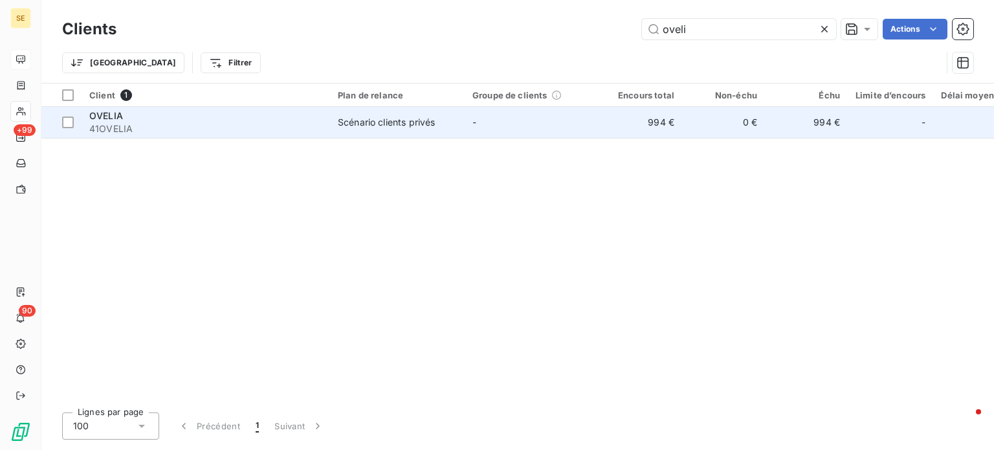
type input "oveli"
click at [325, 120] on td "OVELIA 41OVELIA" at bounding box center [206, 122] width 248 height 31
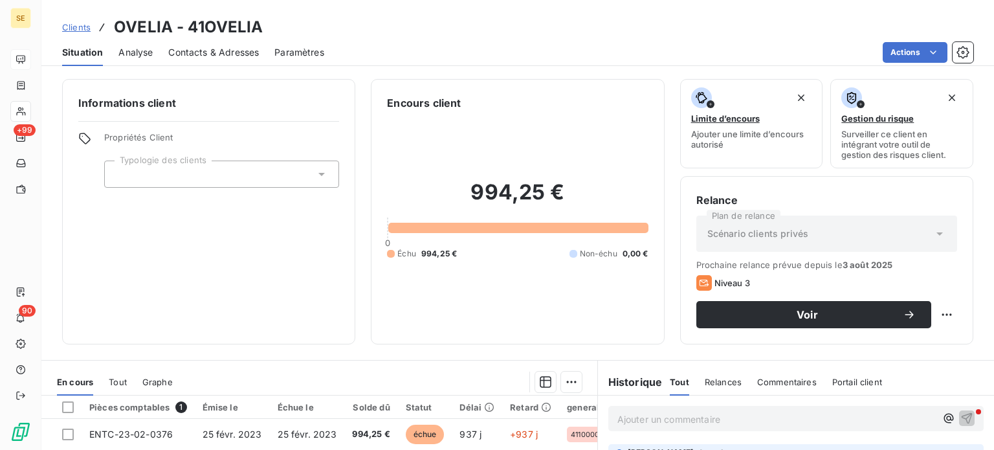
scroll to position [129, 0]
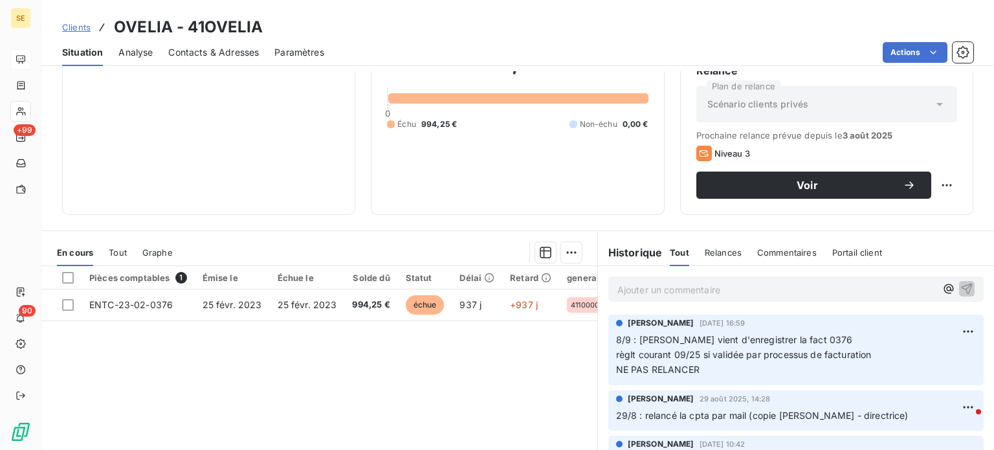
click at [72, 23] on span "Clients" at bounding box center [76, 27] width 28 height 10
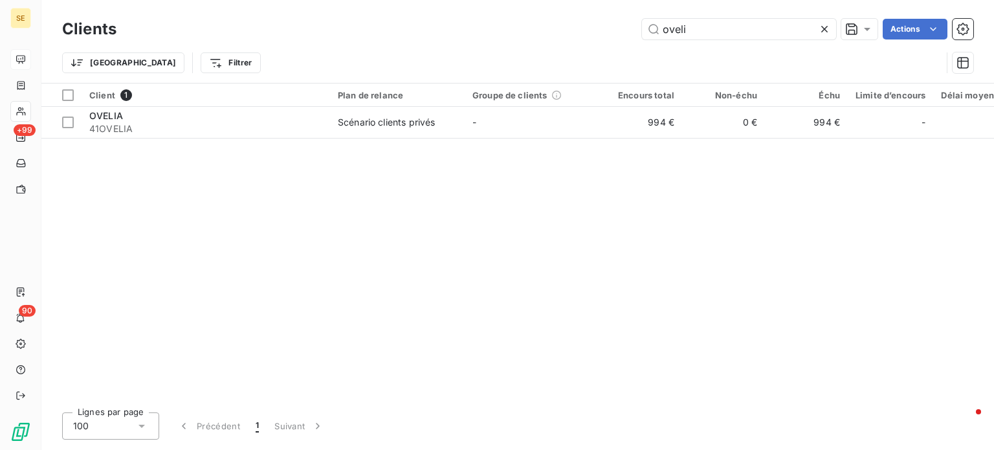
drag, startPoint x: 714, startPoint y: 30, endPoint x: 463, endPoint y: 24, distance: 251.1
click at [463, 24] on div "oveli Actions" at bounding box center [552, 29] width 841 height 21
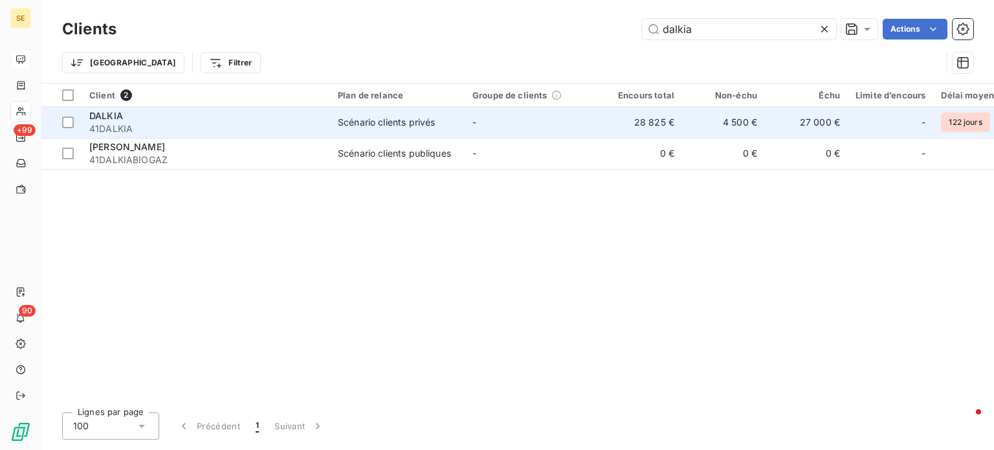
type input "dalkia"
click at [238, 128] on span "41DALKIA" at bounding box center [205, 128] width 233 height 13
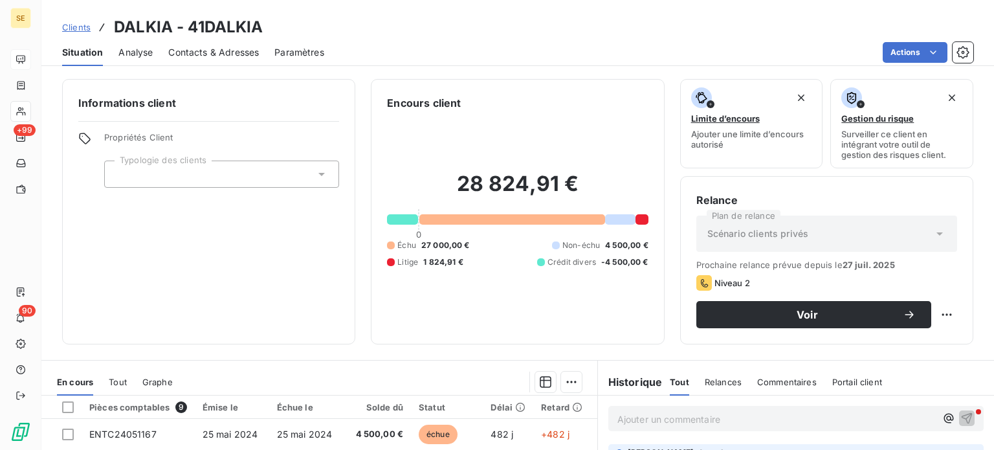
click at [72, 26] on span "Clients" at bounding box center [76, 27] width 28 height 10
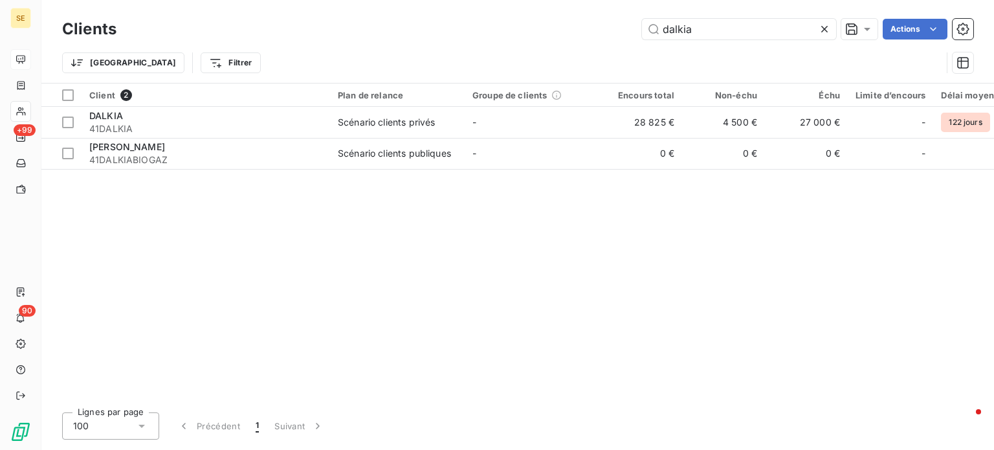
drag, startPoint x: 724, startPoint y: 25, endPoint x: 471, endPoint y: 21, distance: 253.6
click at [477, 25] on div "dalkia Actions" at bounding box center [552, 29] width 841 height 21
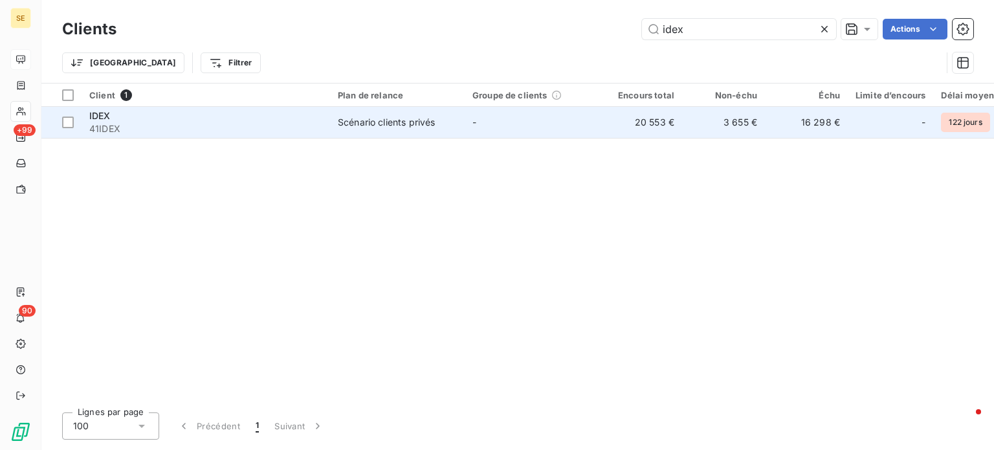
type input "idex"
click at [192, 116] on div "IDEX" at bounding box center [205, 115] width 233 height 13
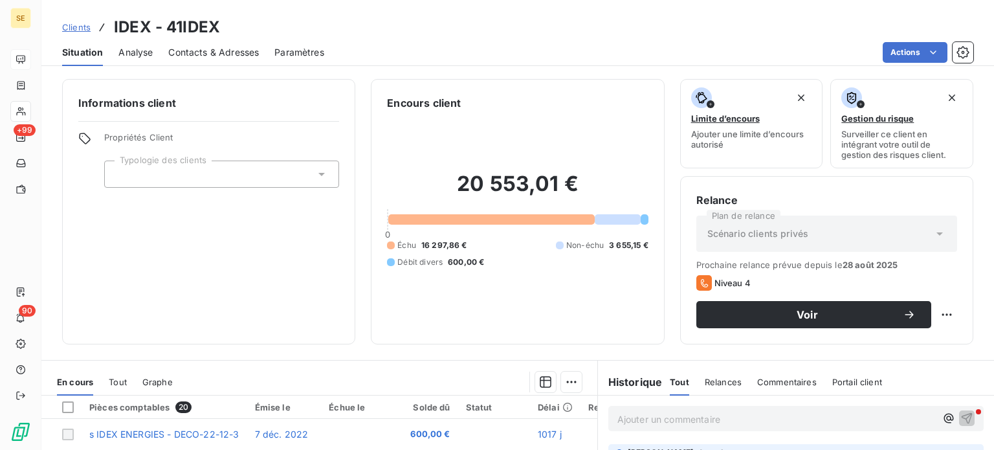
click at [204, 49] on span "Contacts & Adresses" at bounding box center [213, 52] width 91 height 13
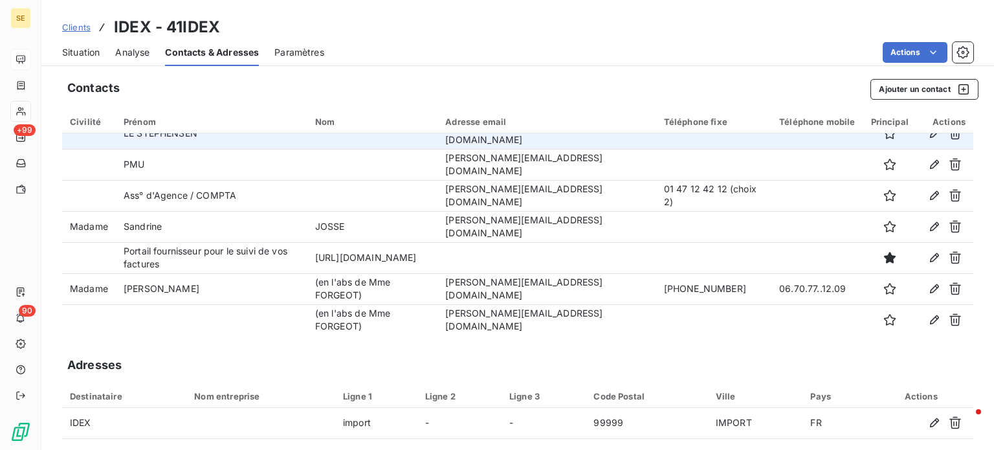
scroll to position [109, 0]
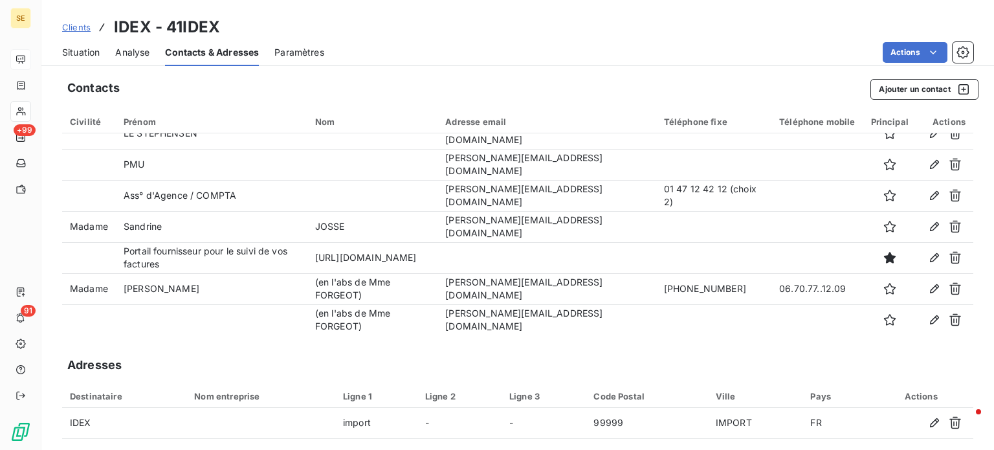
click at [72, 25] on span "Clients" at bounding box center [76, 27] width 28 height 10
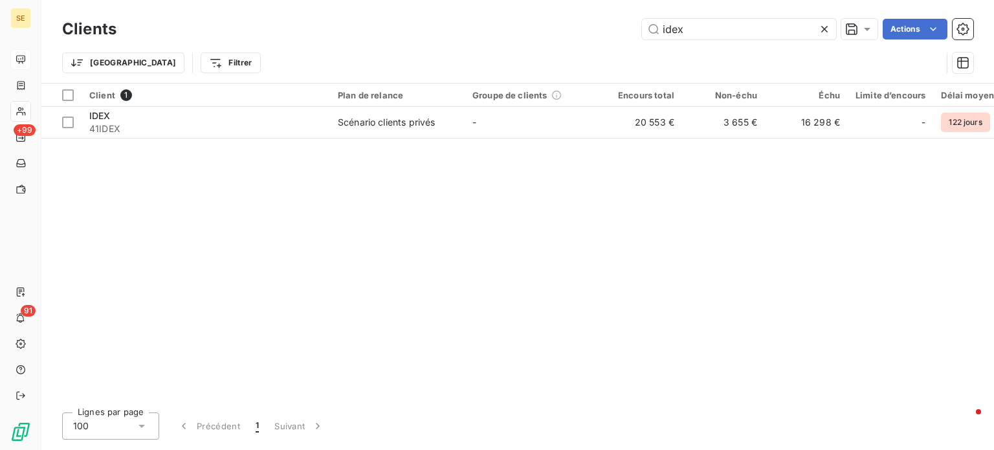
drag, startPoint x: 722, startPoint y: 38, endPoint x: 589, endPoint y: 36, distance: 133.3
click at [595, 38] on div "idex Actions" at bounding box center [552, 29] width 841 height 21
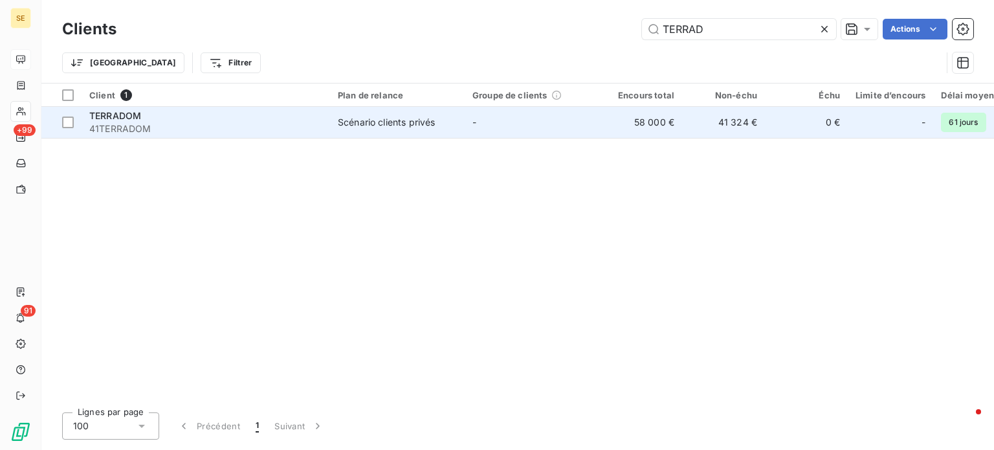
type input "TERRAD"
click at [442, 119] on span "Scénario clients privés" at bounding box center [397, 122] width 119 height 13
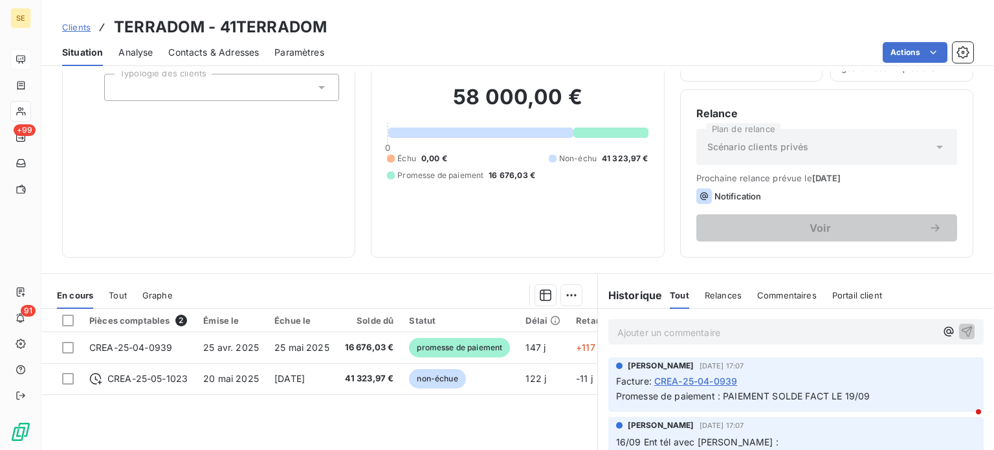
scroll to position [194, 0]
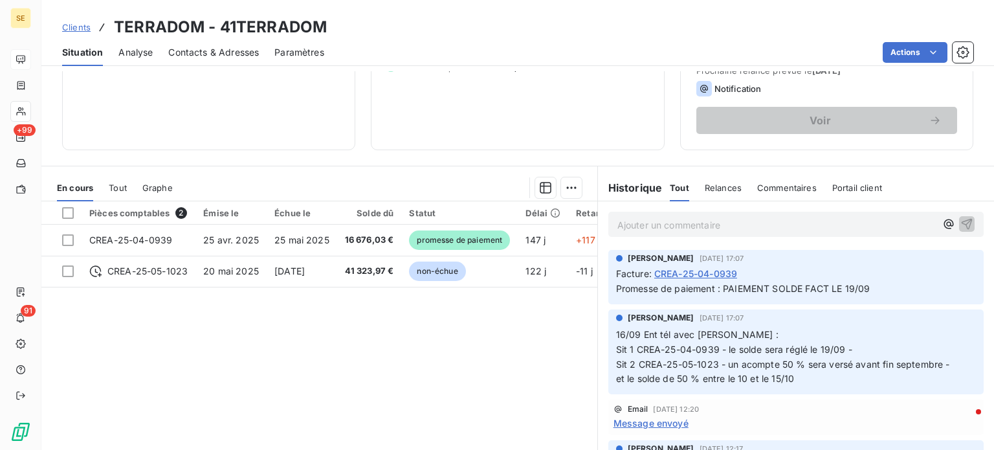
click at [72, 26] on span "Clients" at bounding box center [76, 27] width 28 height 10
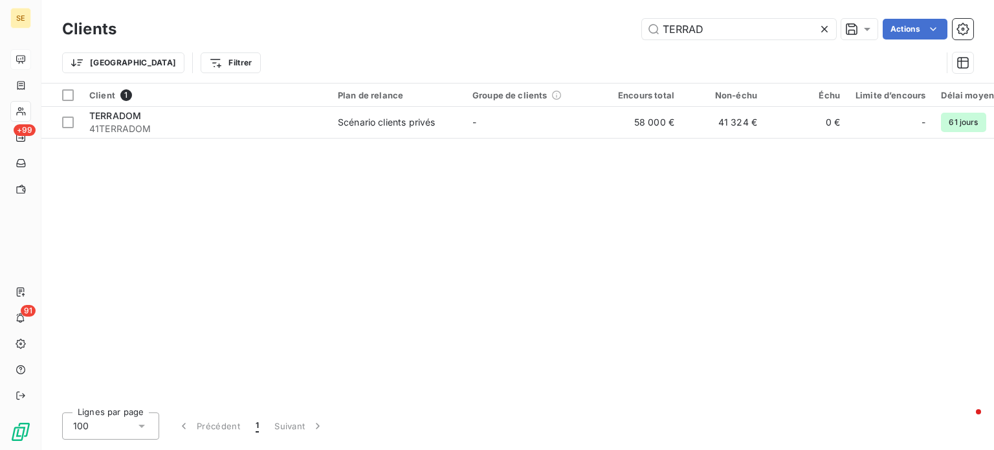
drag, startPoint x: 743, startPoint y: 36, endPoint x: 450, endPoint y: 41, distance: 292.4
click at [450, 41] on div "Clients TERRAD Actions" at bounding box center [517, 29] width 911 height 27
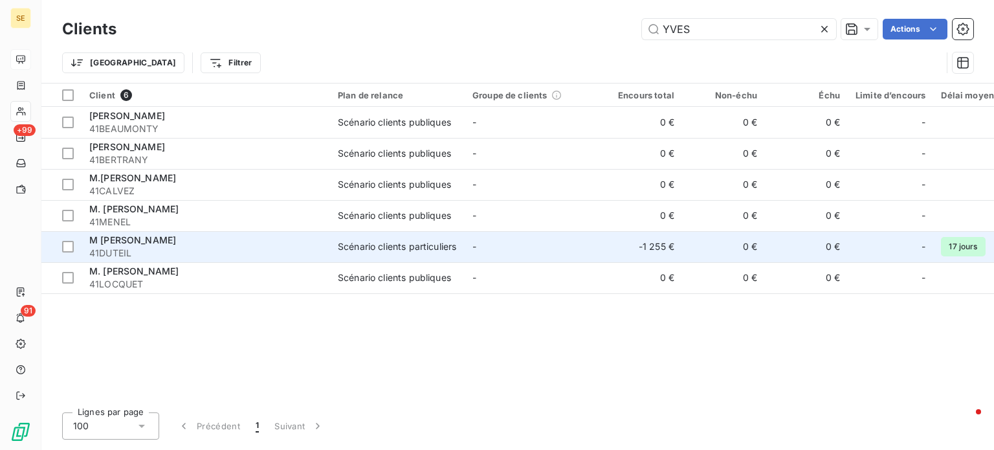
type input "YVES"
click at [210, 246] on span "41DUTEIL" at bounding box center [205, 252] width 233 height 13
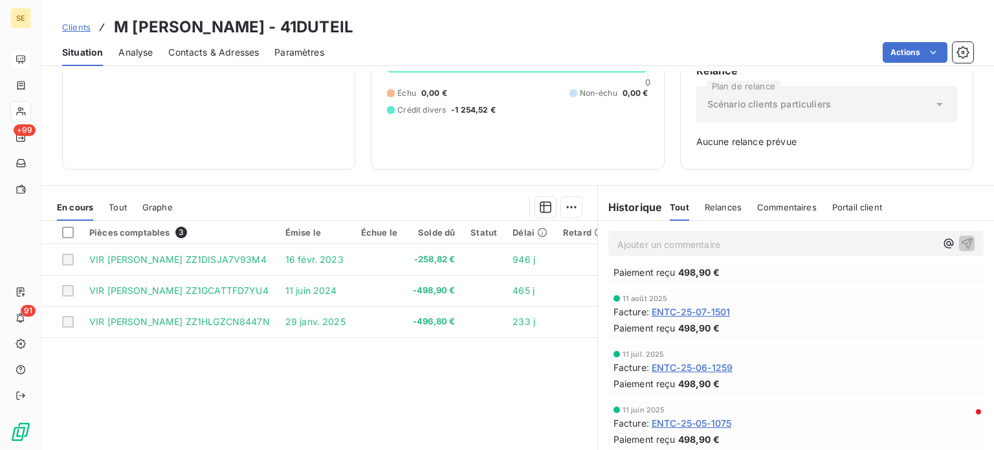
scroll to position [65, 0]
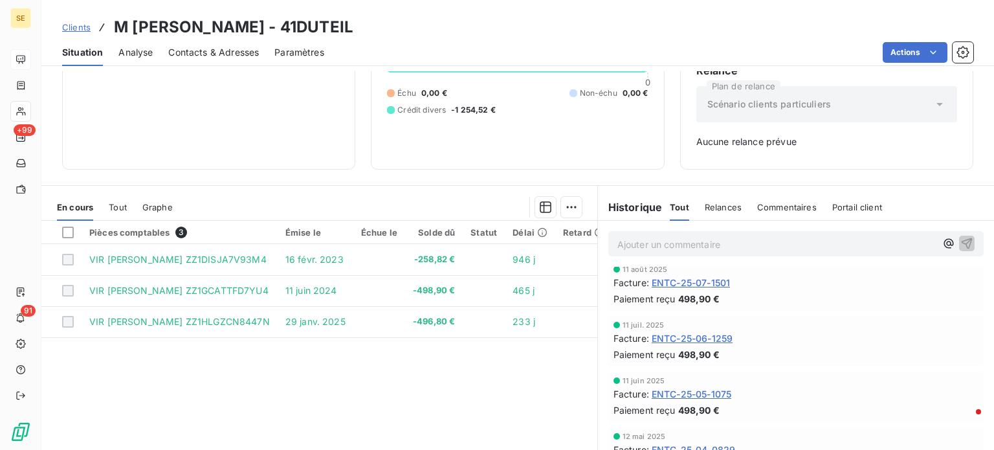
click at [121, 207] on span "Tout" at bounding box center [118, 207] width 18 height 10
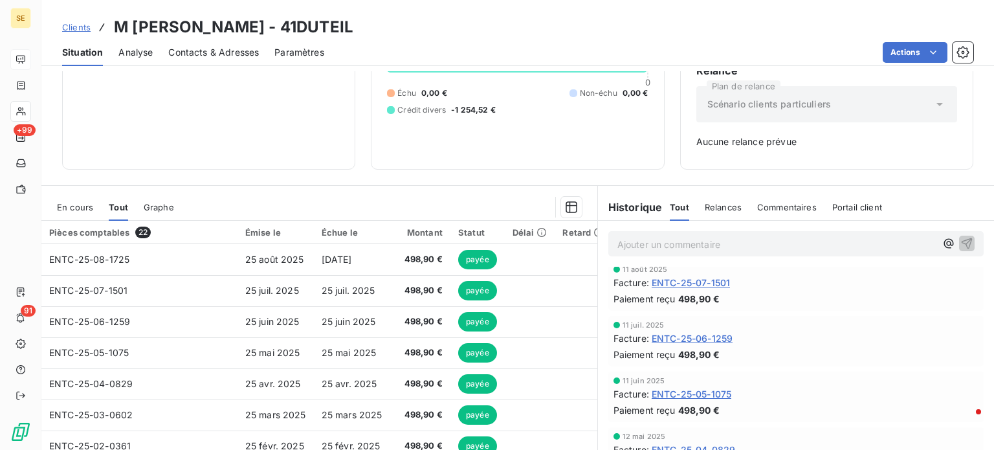
click at [82, 206] on span "En cours" at bounding box center [75, 207] width 36 height 10
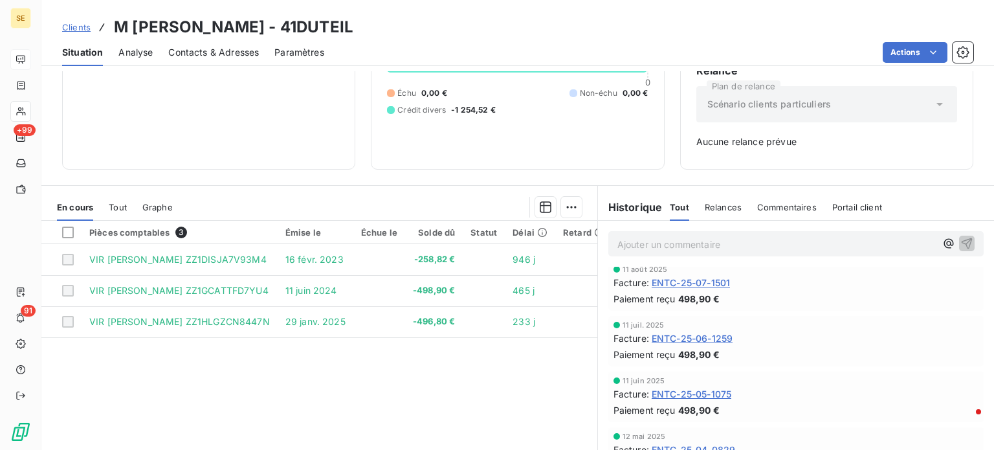
click at [74, 25] on span "Clients" at bounding box center [76, 27] width 28 height 10
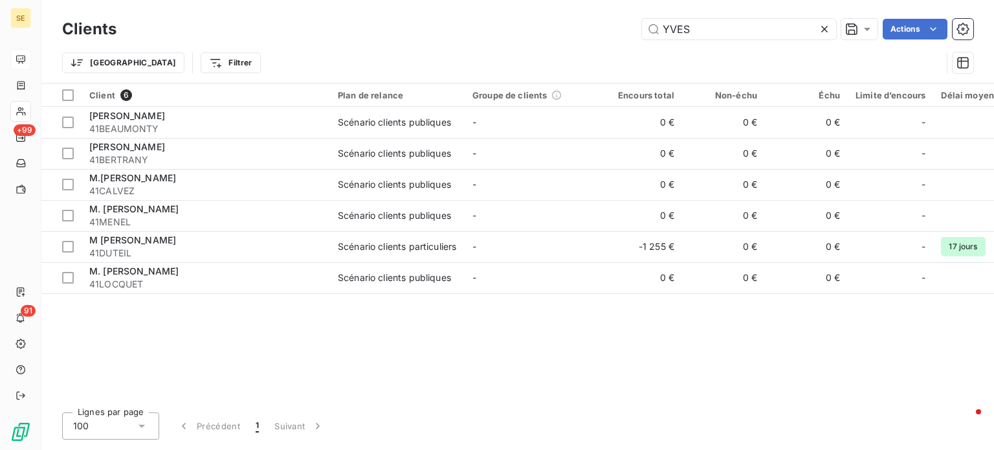
drag, startPoint x: 678, startPoint y: 36, endPoint x: 533, endPoint y: 43, distance: 145.0
click at [533, 43] on div "Clients YVES Actions Trier Filtrer" at bounding box center [517, 49] width 911 height 67
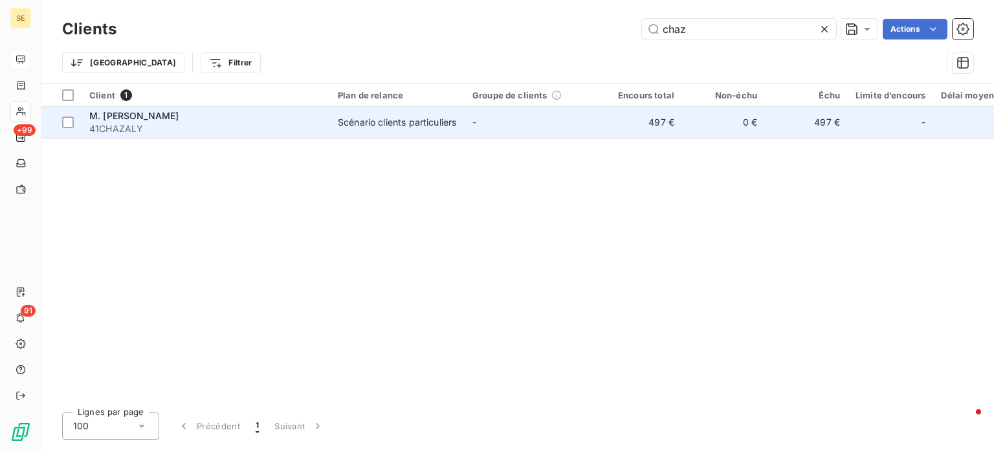
type input "chaz"
click at [364, 122] on div "Scénario clients particuliers" at bounding box center [397, 122] width 118 height 13
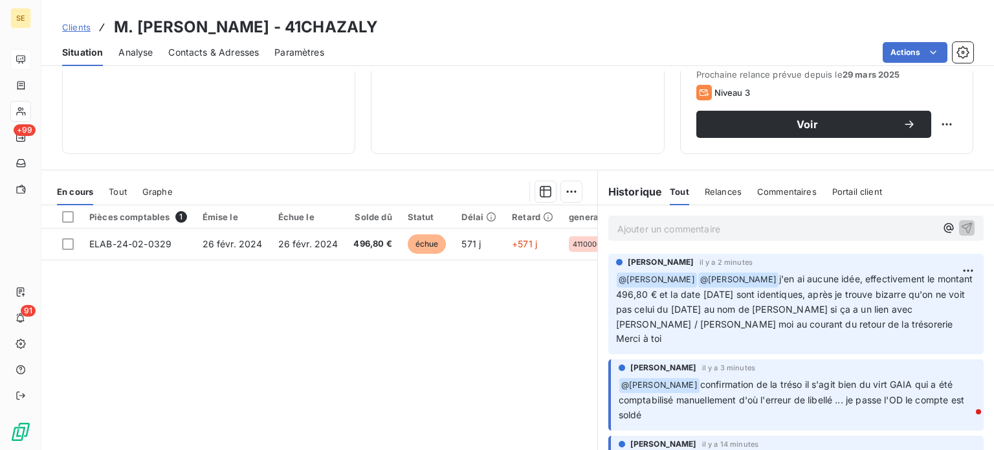
scroll to position [168, 0]
